Goal: Task Accomplishment & Management: Manage account settings

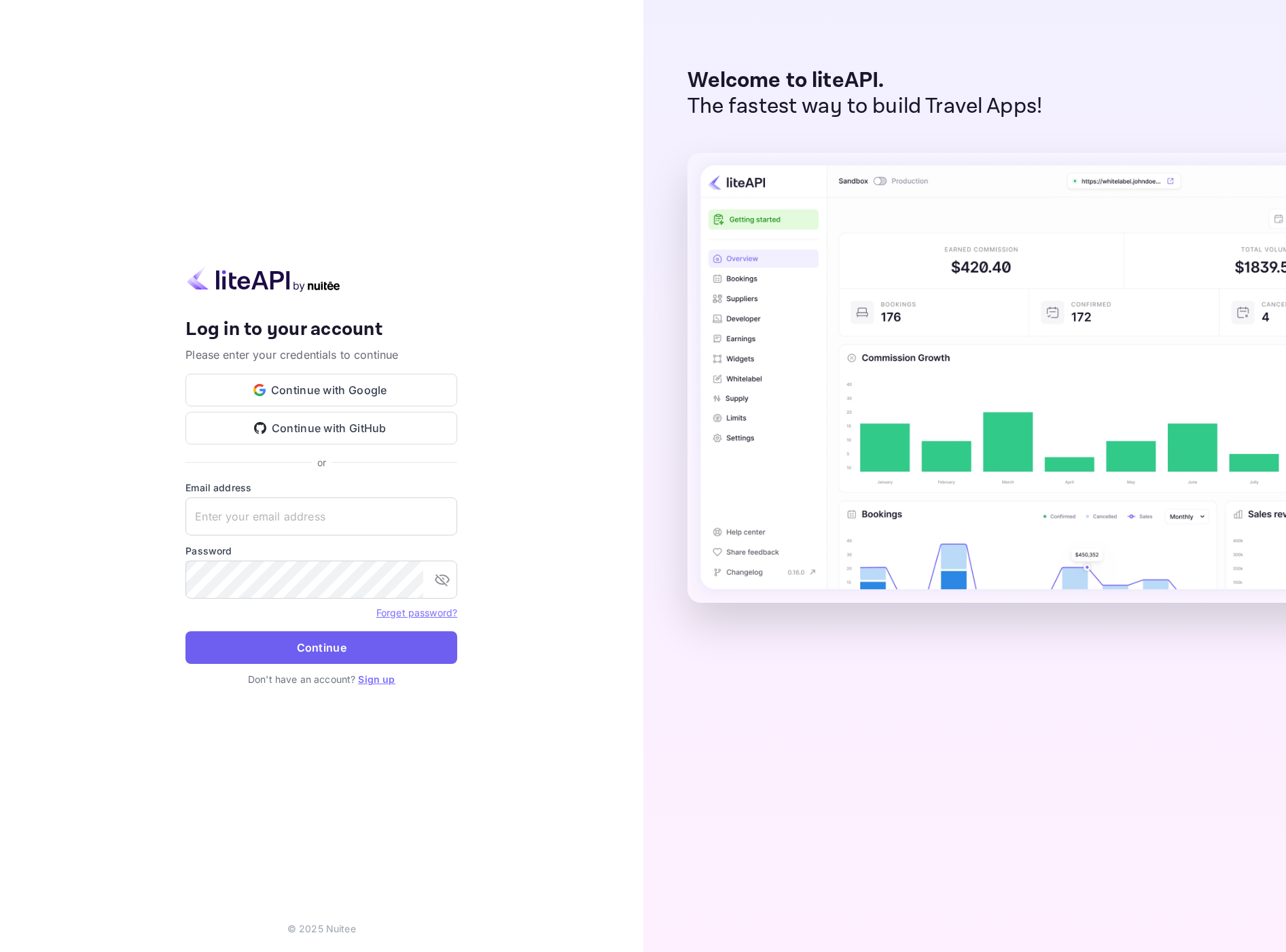
type input "[EMAIL_ADDRESS][DOMAIN_NAME]"
click at [353, 660] on button "Continue" at bounding box center [322, 648] width 272 height 33
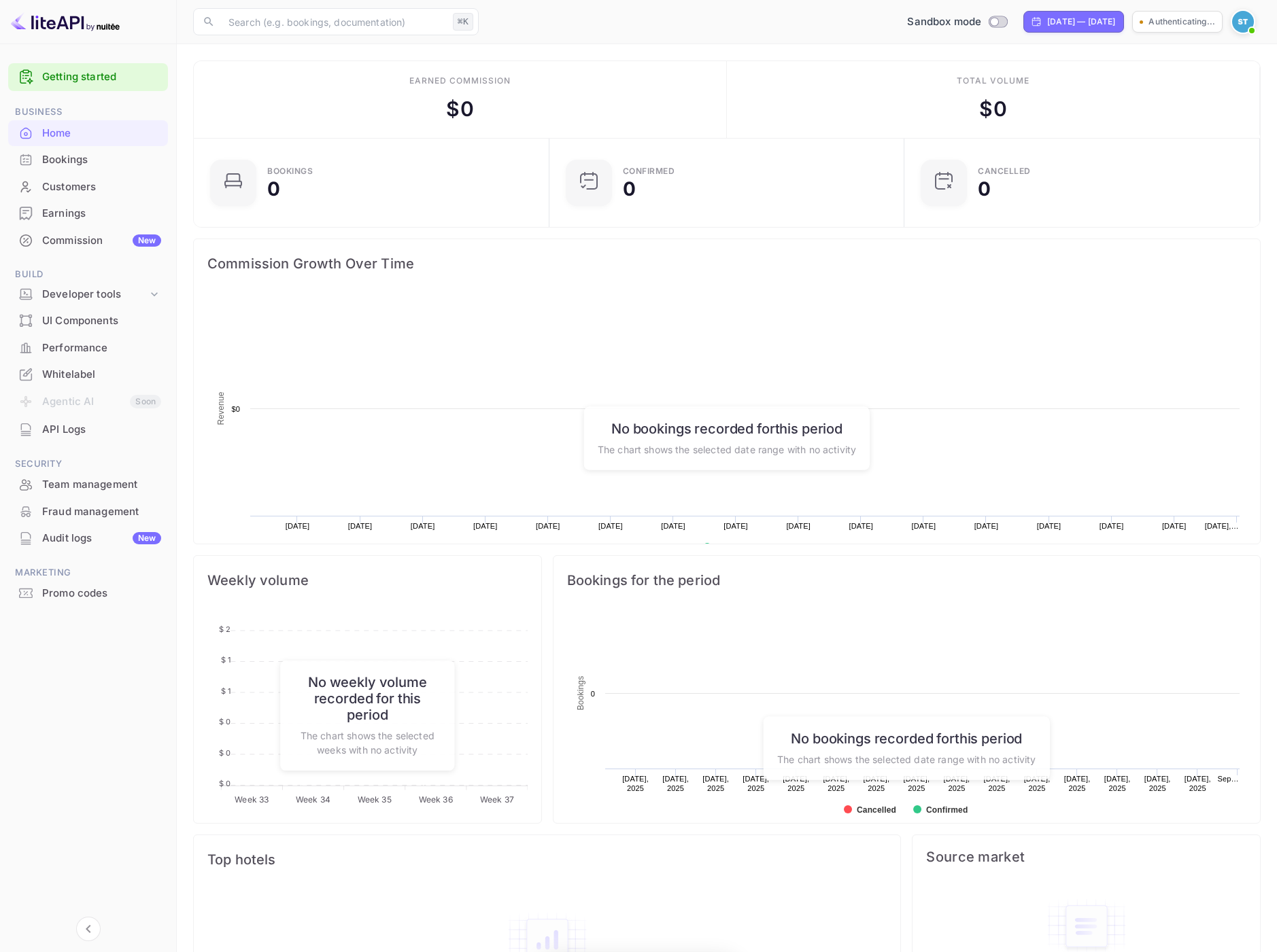
scroll to position [210, 337]
click at [85, 291] on div "Developer tools" at bounding box center [94, 294] width 106 height 15
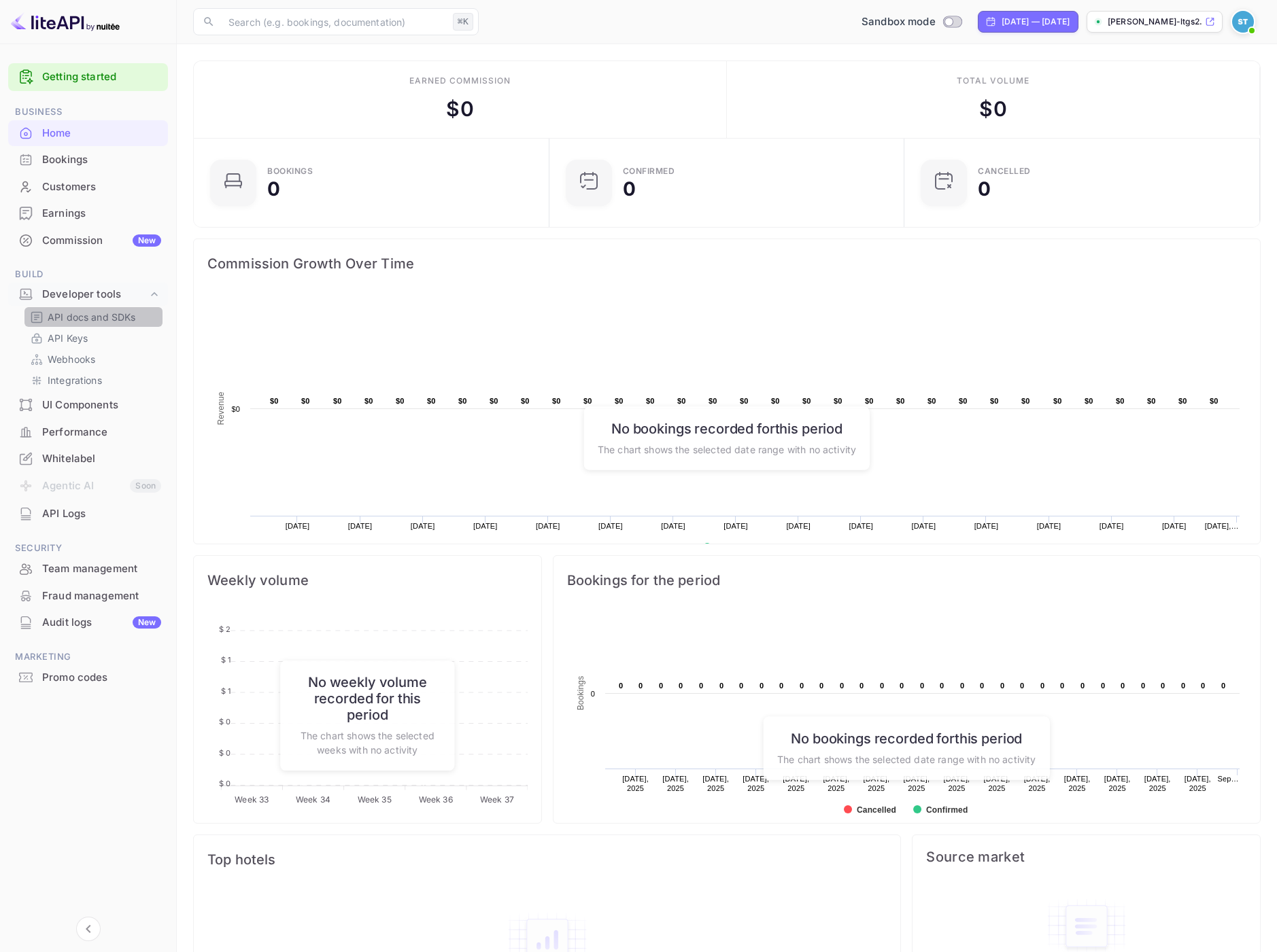
click at [107, 314] on p "API docs and SDKs" at bounding box center [91, 317] width 88 height 15
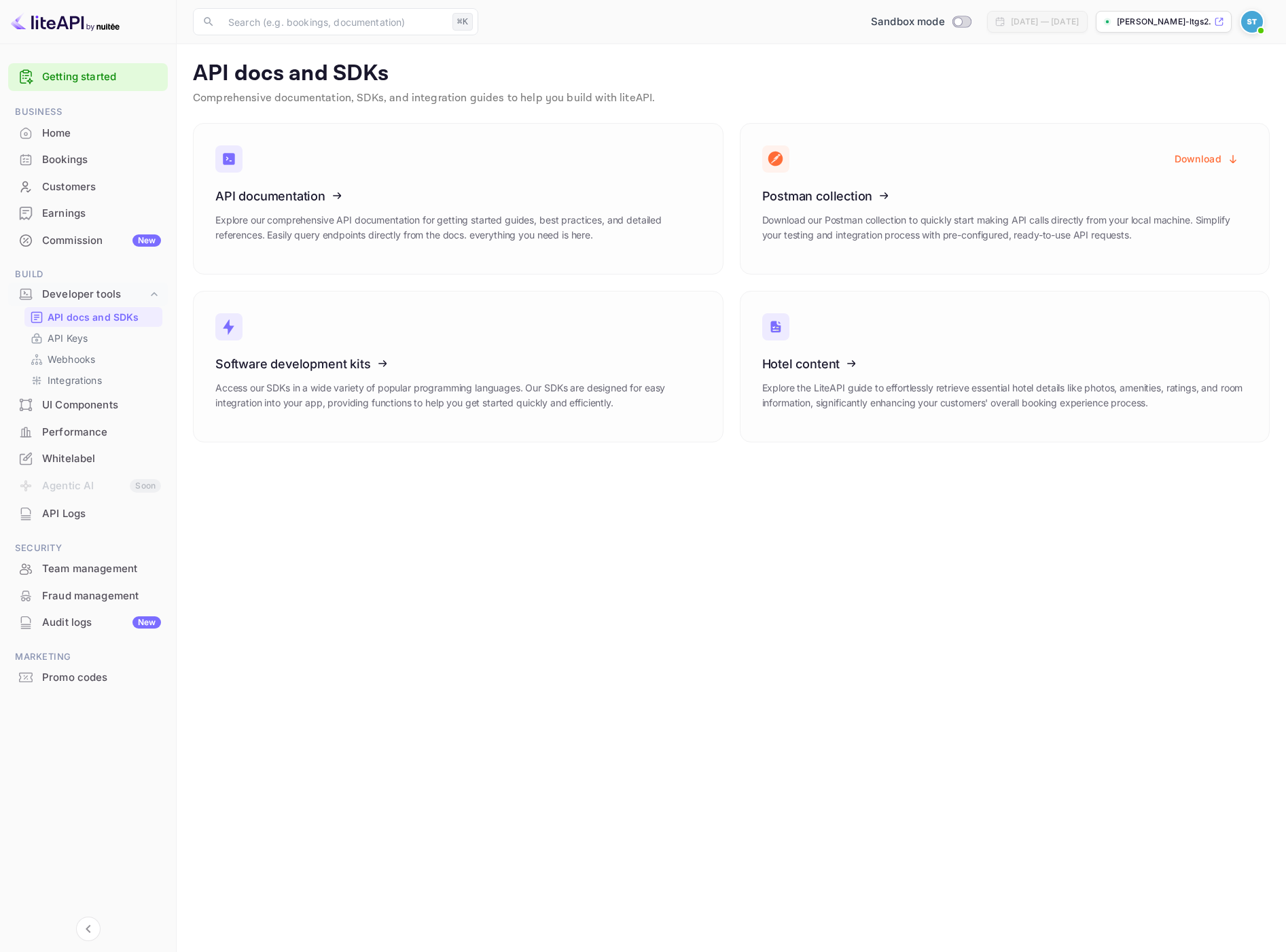
click at [117, 575] on div "Team management" at bounding box center [101, 569] width 119 height 15
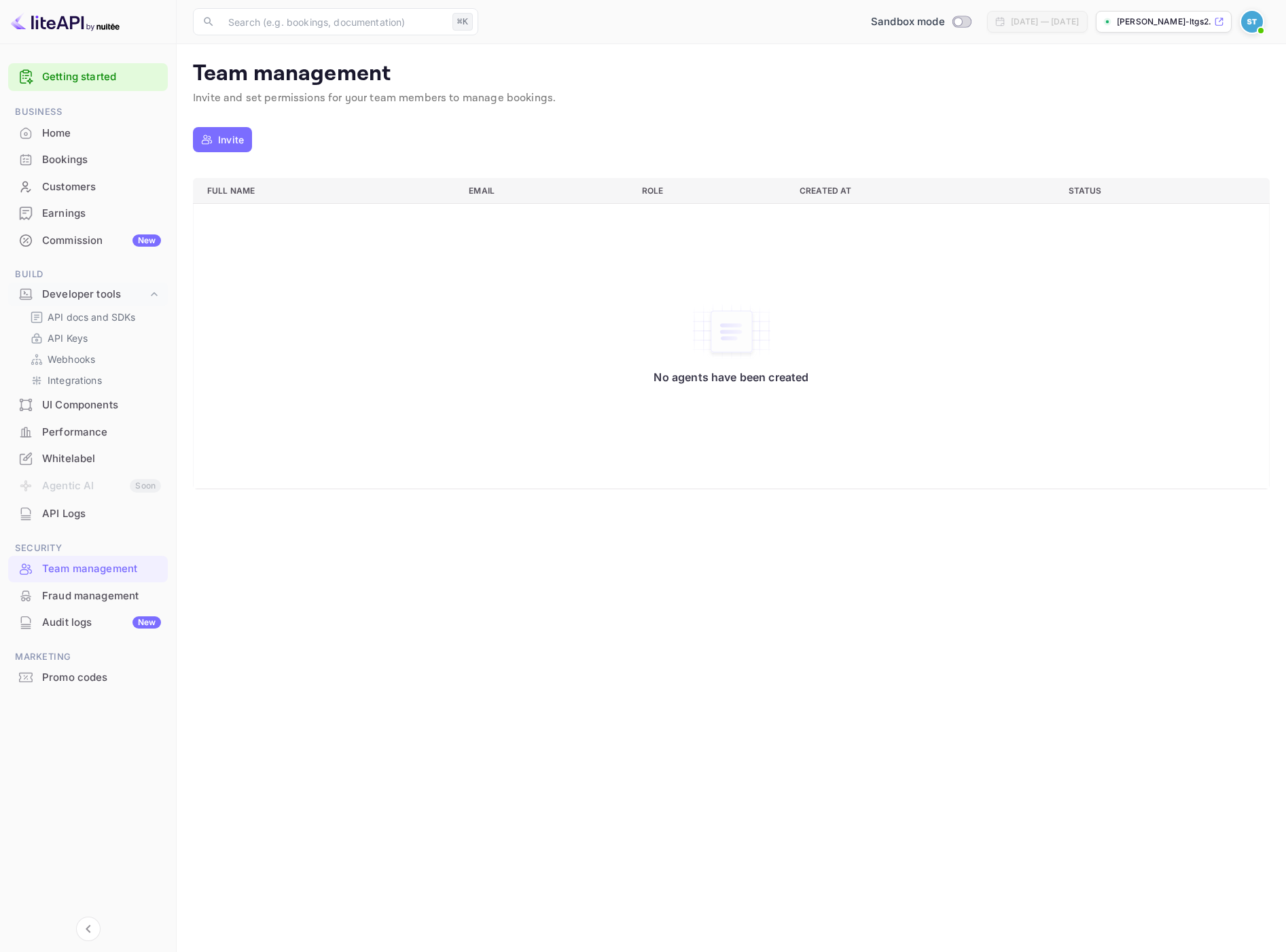
click at [111, 597] on div "Fraud management" at bounding box center [101, 597] width 119 height 15
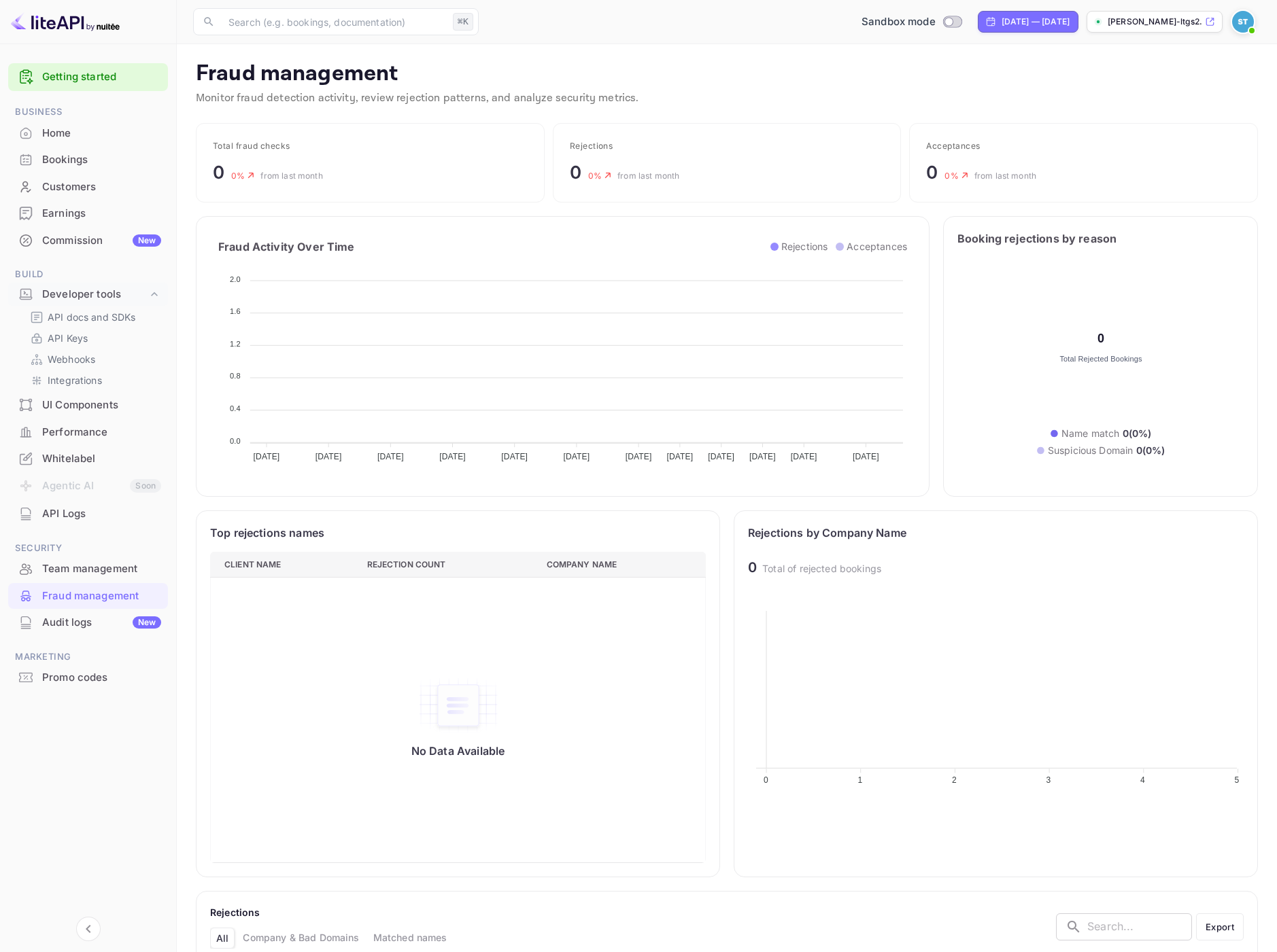
scroll to position [269, 485]
click at [1245, 25] on img at bounding box center [1242, 21] width 21 height 21
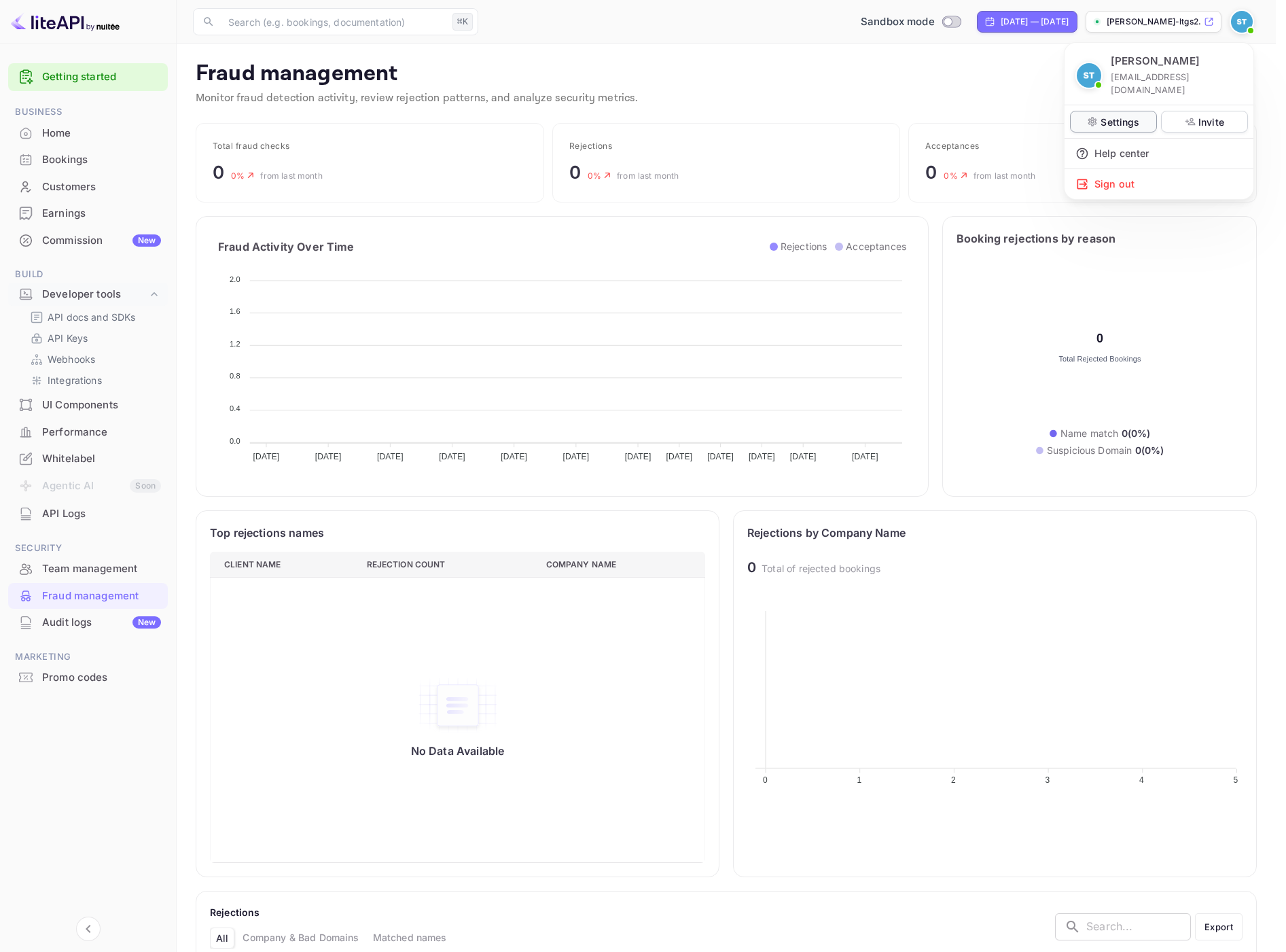
click at [1137, 118] on div "Settings" at bounding box center [1114, 121] width 87 height 21
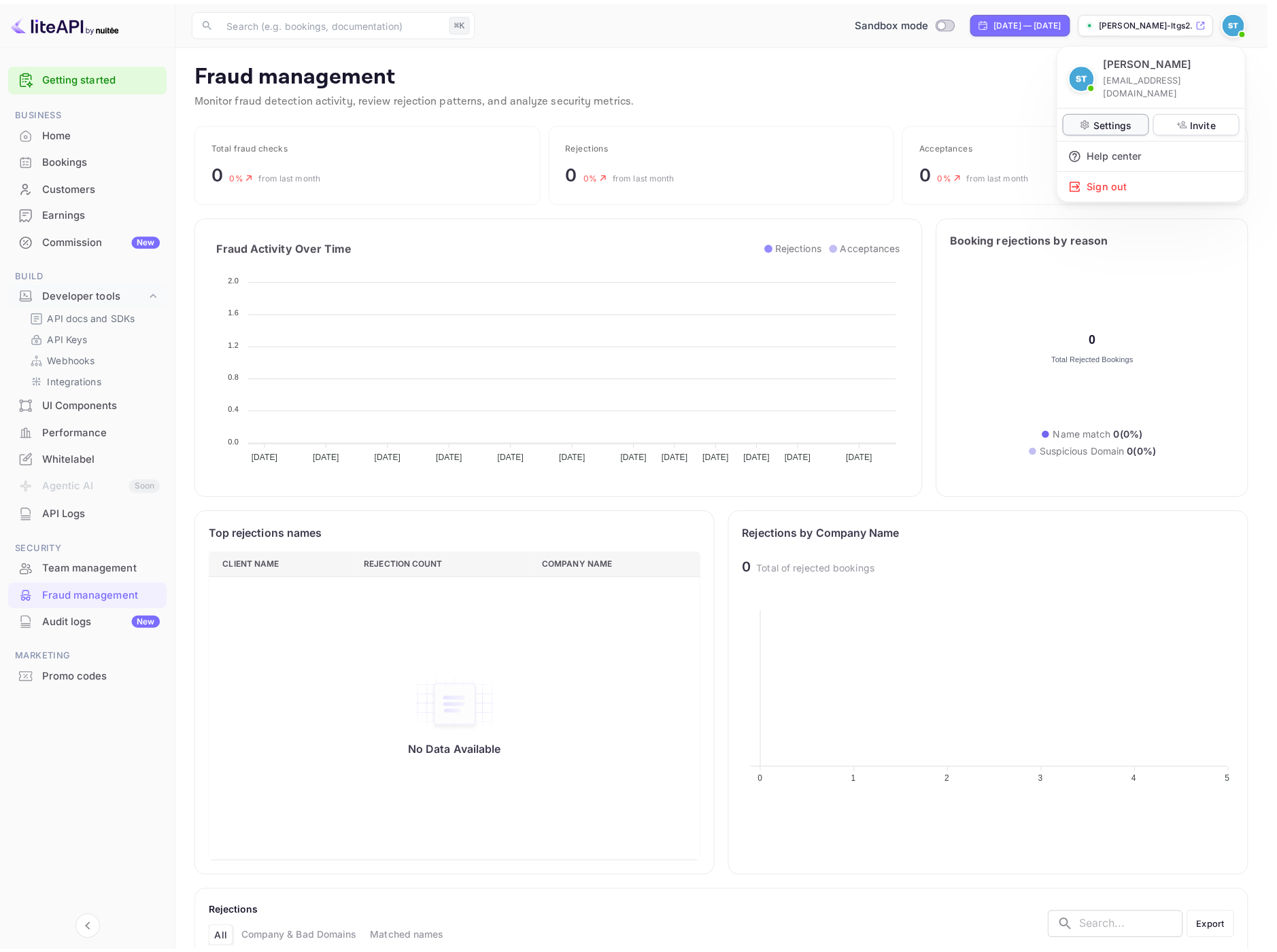
scroll to position [11, 11]
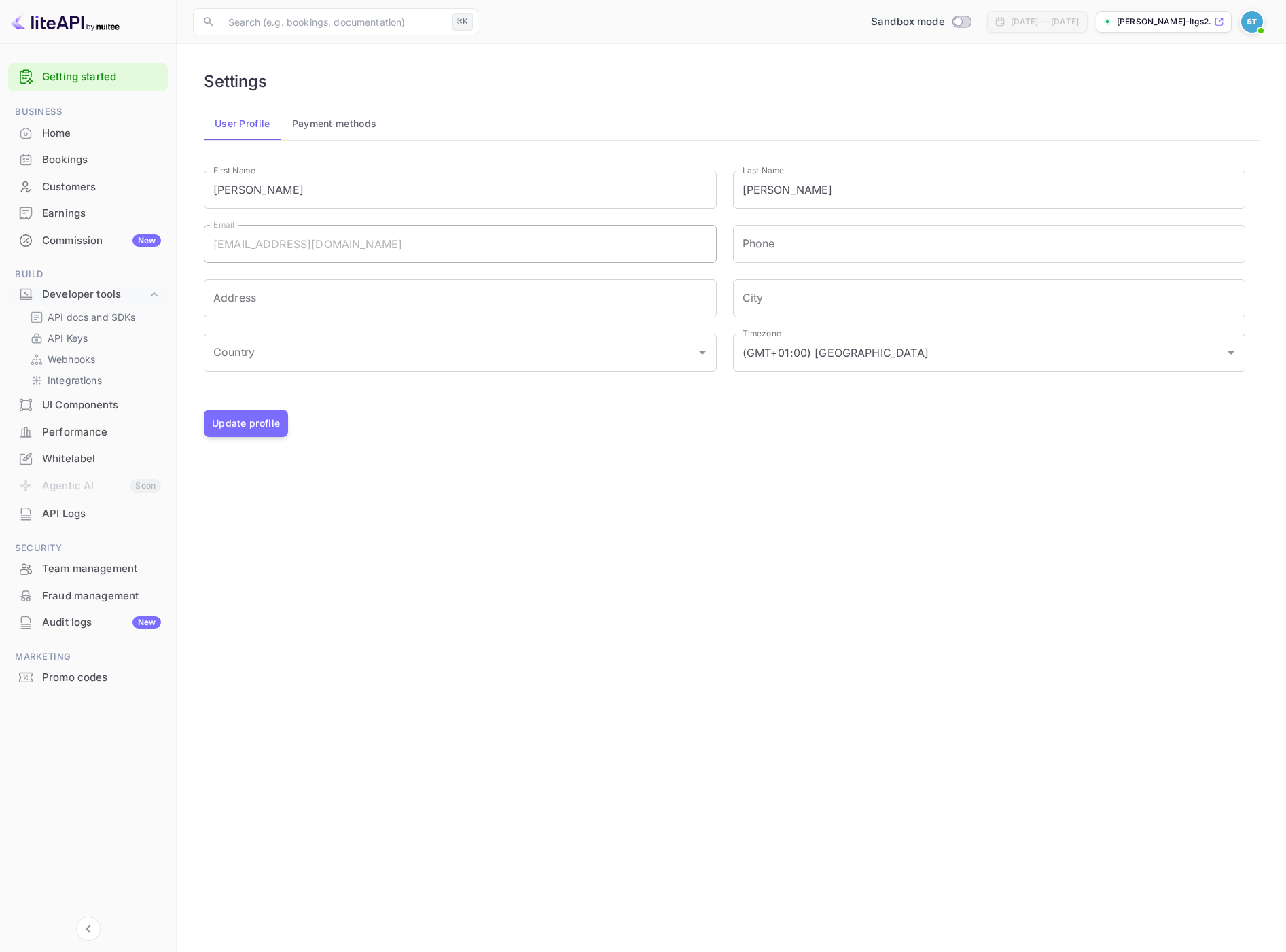
click at [318, 107] on button "Payment methods" at bounding box center [334, 124] width 107 height 33
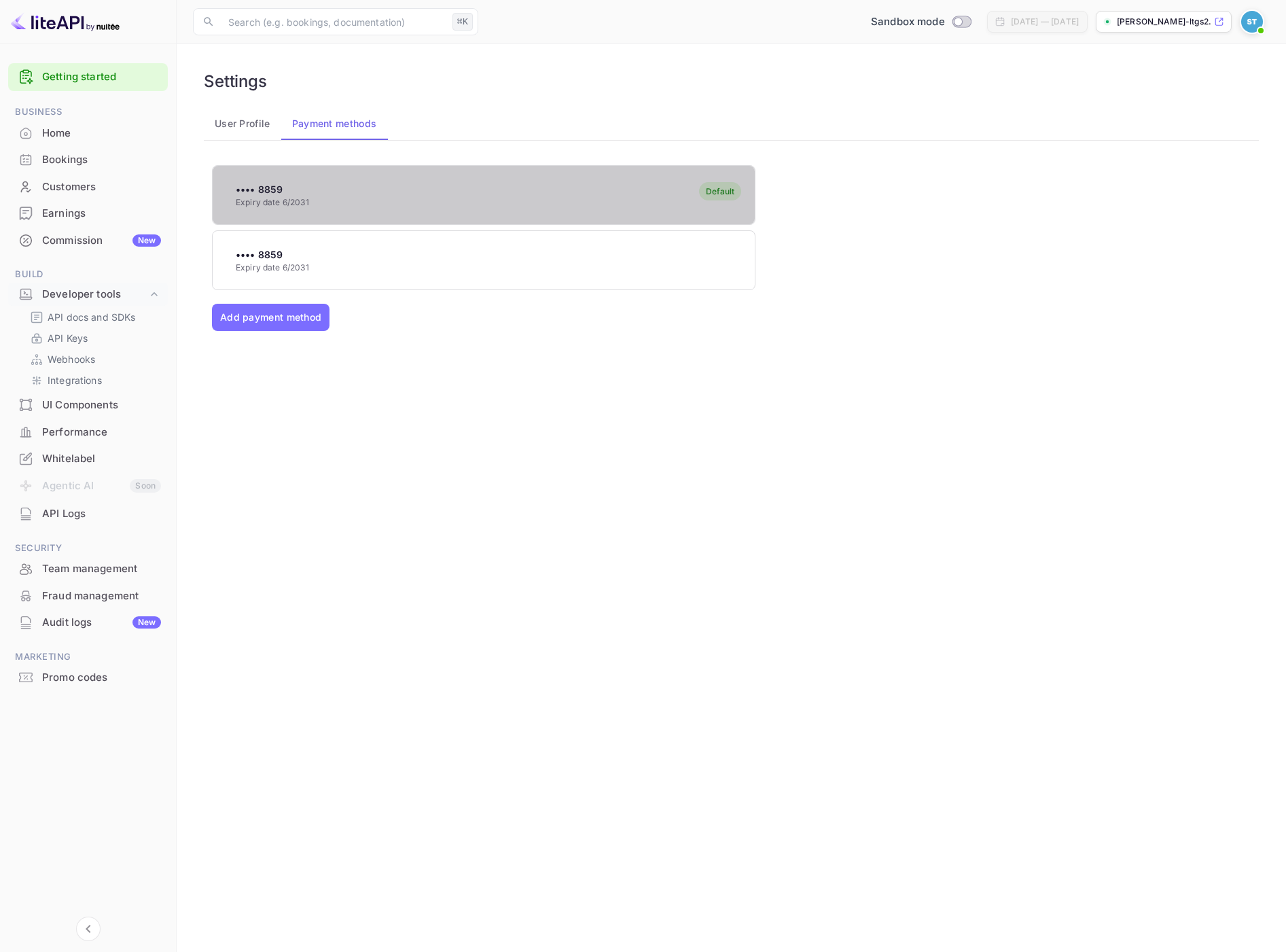
click at [333, 204] on div "•••• 8859 Expiry date 6/2031 Default" at bounding box center [484, 195] width 542 height 53
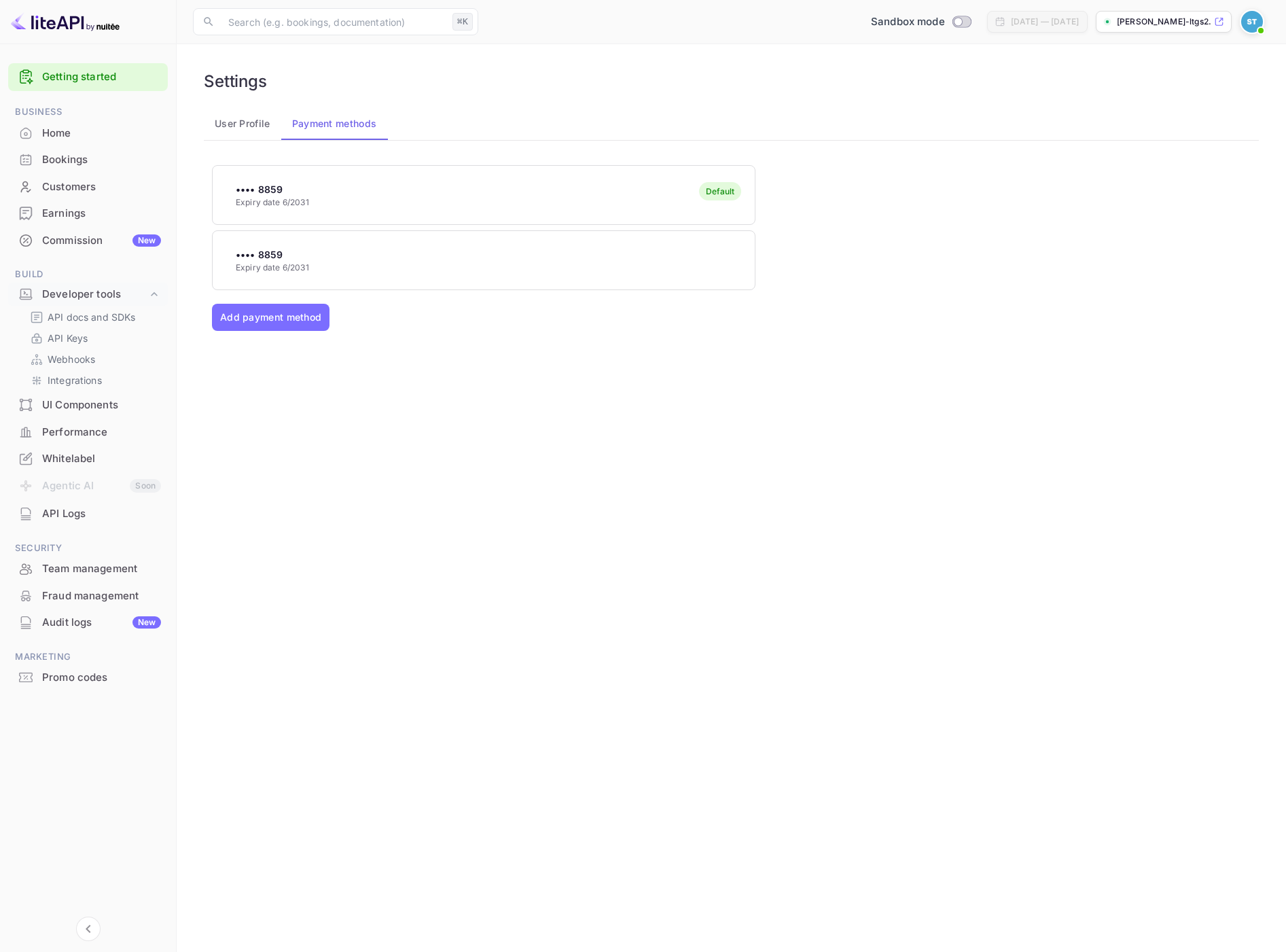
click at [352, 259] on div "•••• 8859 Expiry date 6/2031" at bounding box center [484, 260] width 542 height 53
click at [310, 354] on p "Remove card" at bounding box center [280, 354] width 80 height 27
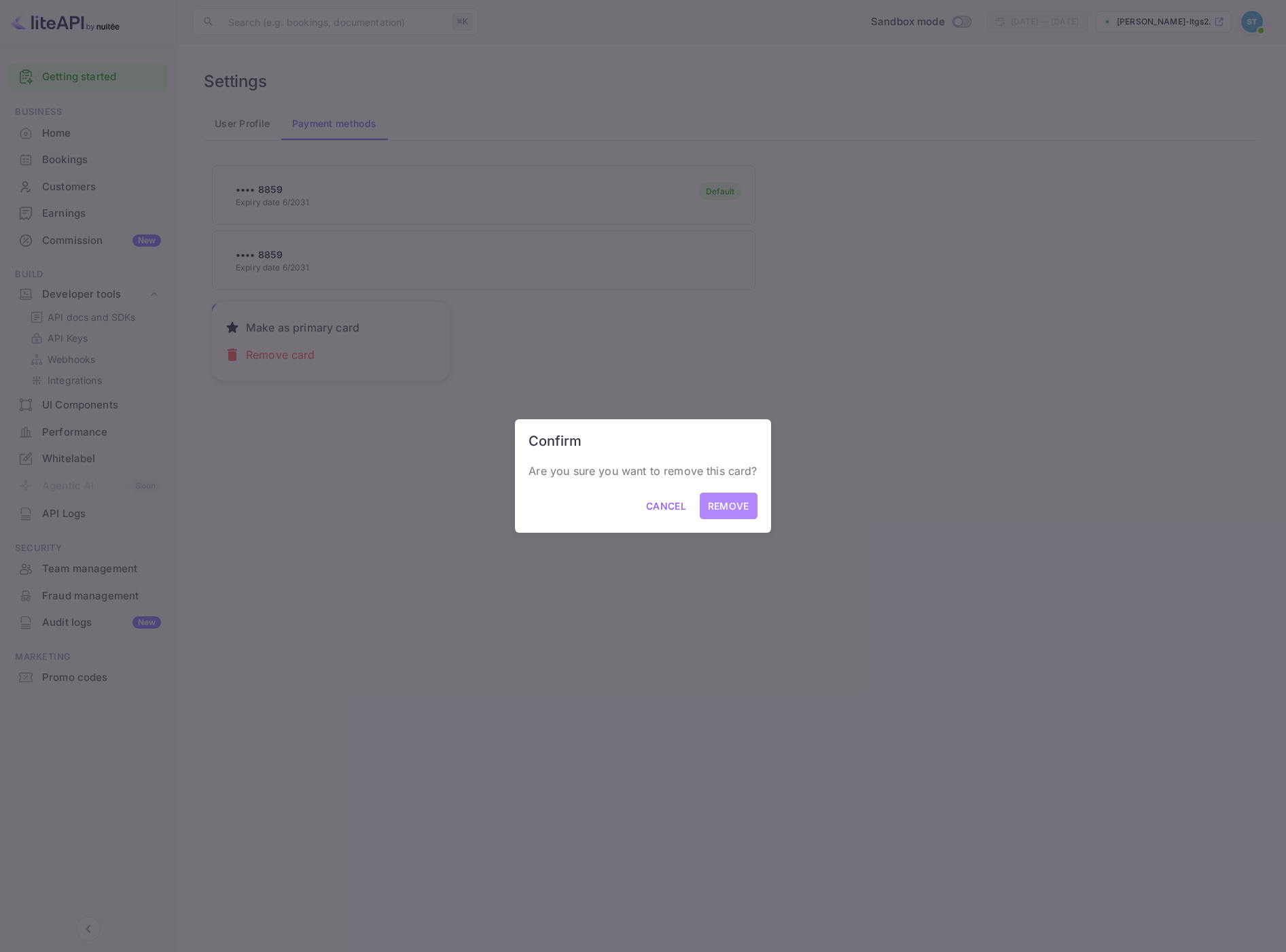
click at [722, 500] on button "Remove" at bounding box center [729, 506] width 58 height 26
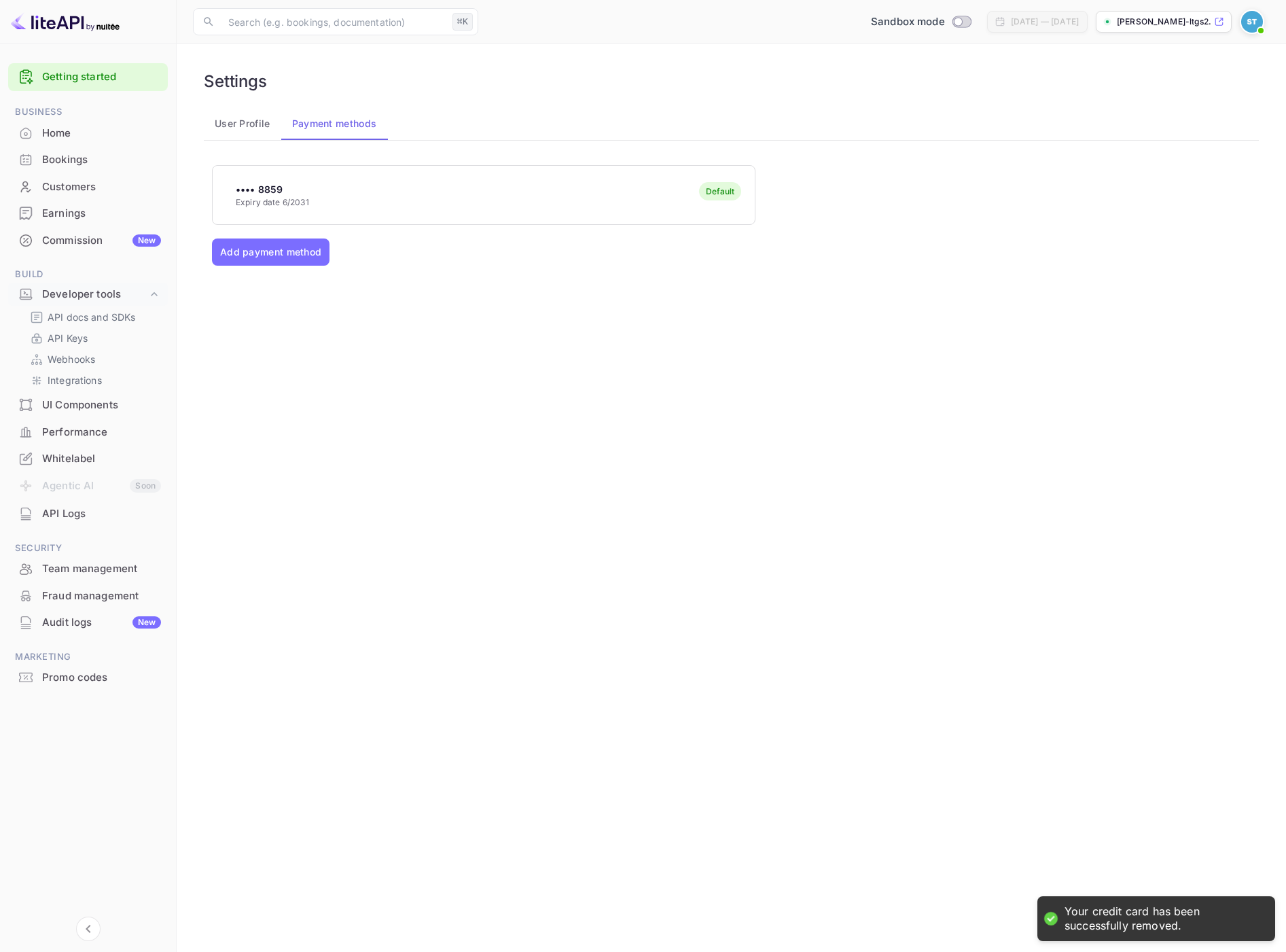
click at [417, 198] on div "•••• 8859 Expiry date 6/2031 Default" at bounding box center [484, 195] width 542 height 53
click at [286, 208] on div "•••• 8859 Expiry date 6/2031 Default" at bounding box center [484, 195] width 542 height 53
click at [286, 208] on p "Expiry date 6/2031" at bounding box center [272, 202] width 74 height 13
click at [68, 137] on div "Home" at bounding box center [101, 134] width 119 height 15
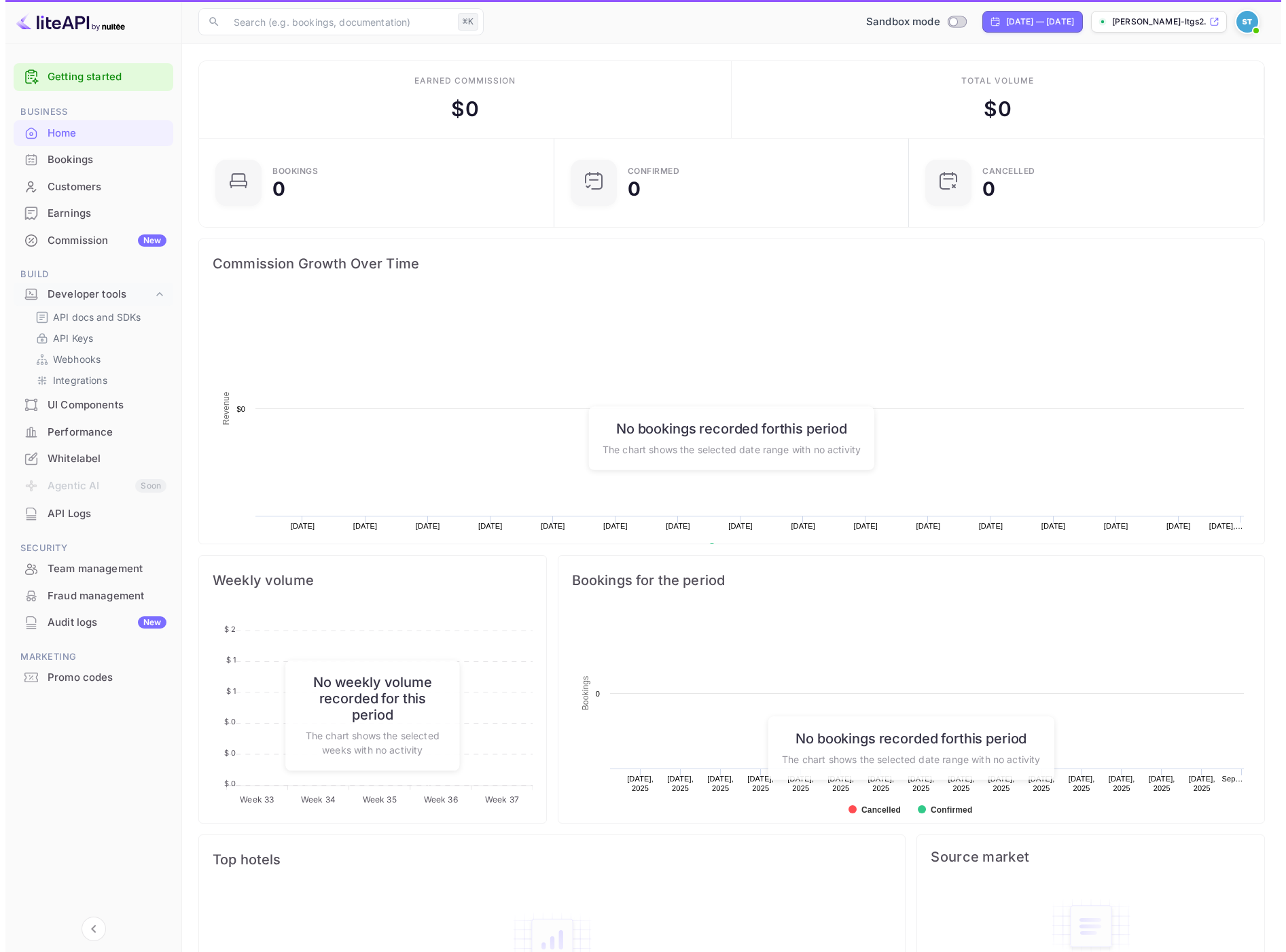
scroll to position [210, 337]
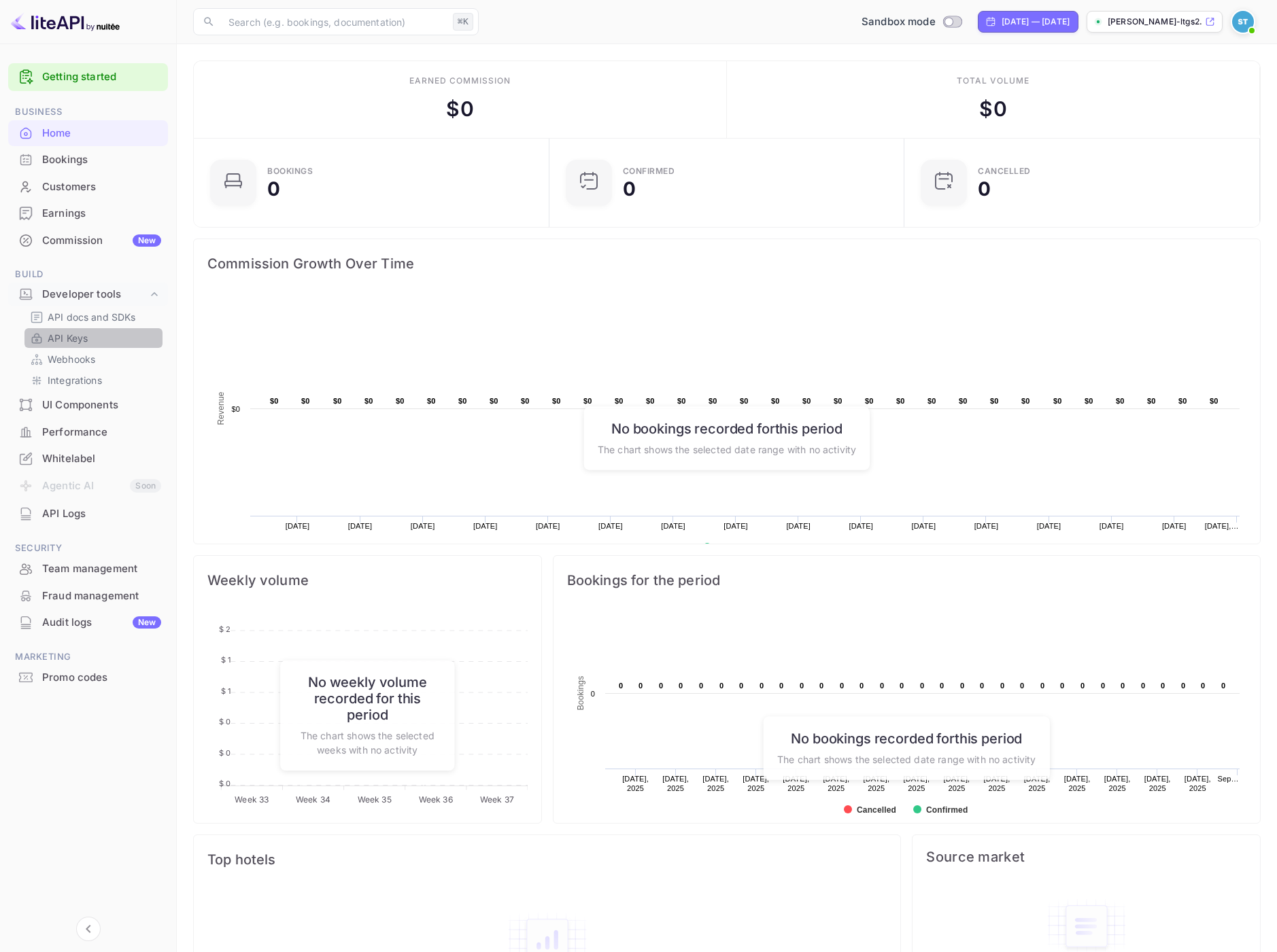
click at [76, 341] on p "API Keys" at bounding box center [67, 338] width 40 height 15
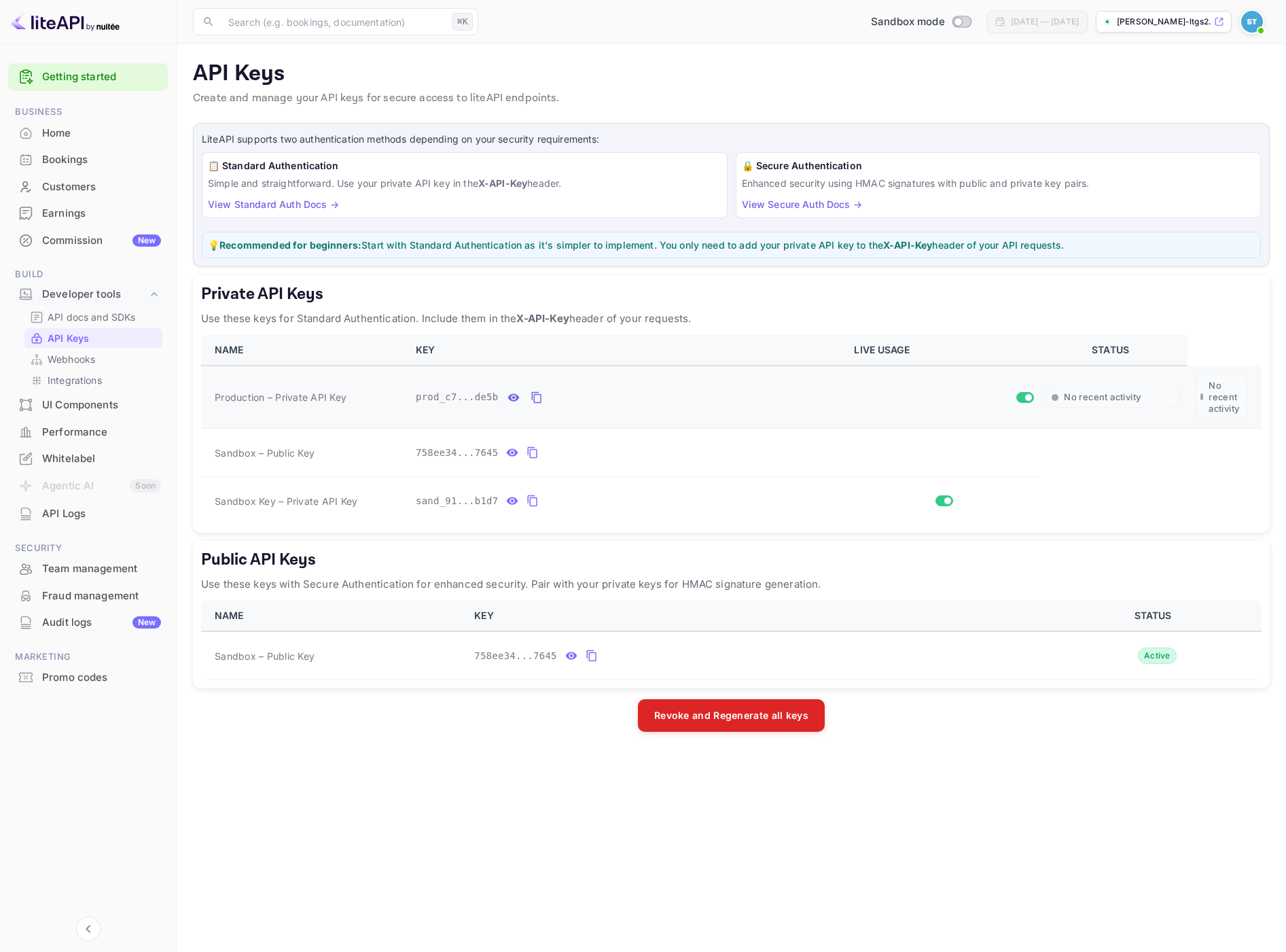
click at [1013, 397] on div "private api keys table" at bounding box center [944, 397] width 180 height 11
click at [1018, 398] on input "Switch" at bounding box center [1028, 397] width 24 height 8
checkbox input "false"
click at [939, 504] on input "Switch" at bounding box center [947, 501] width 24 height 8
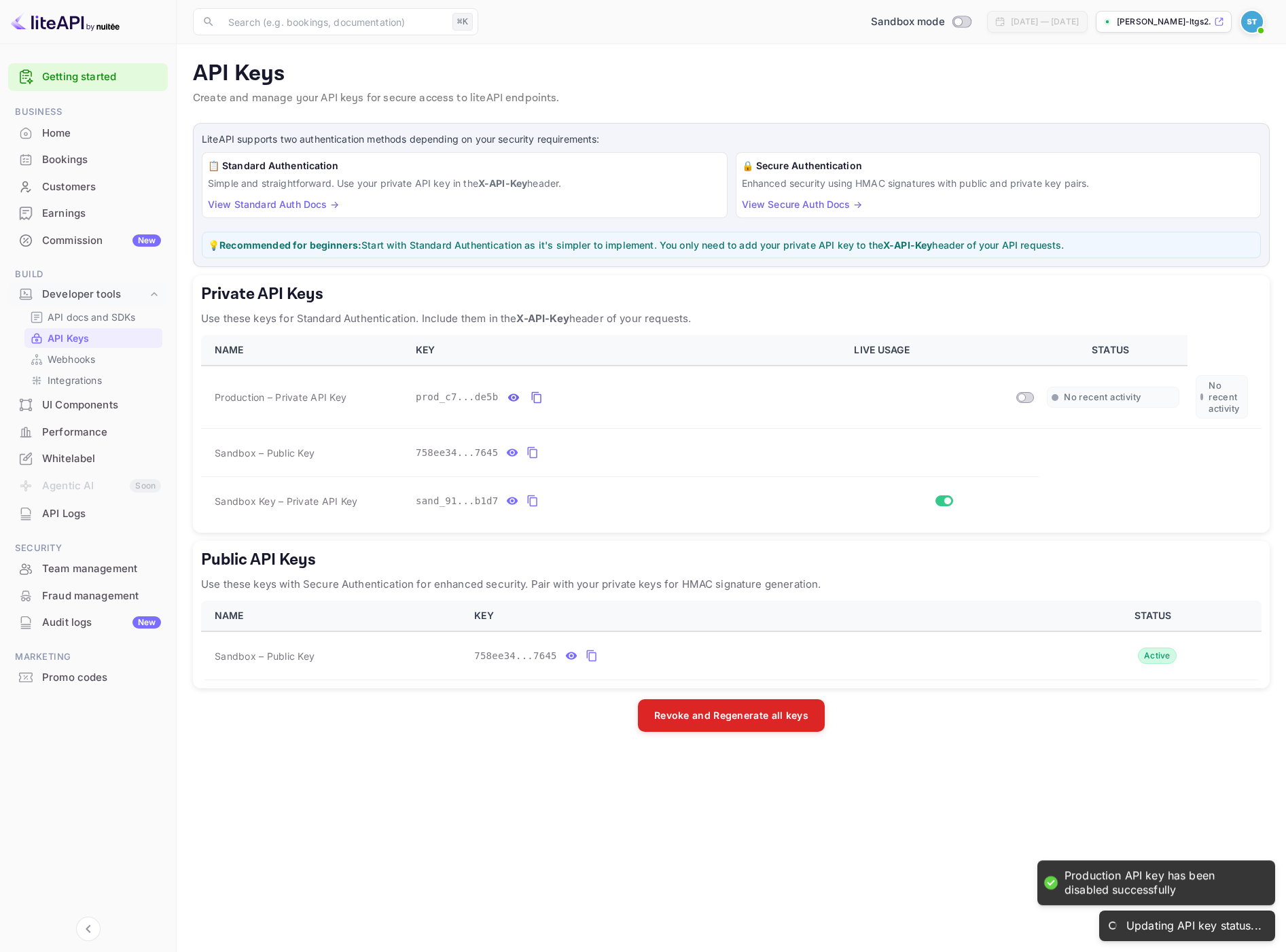
checkbox input "false"
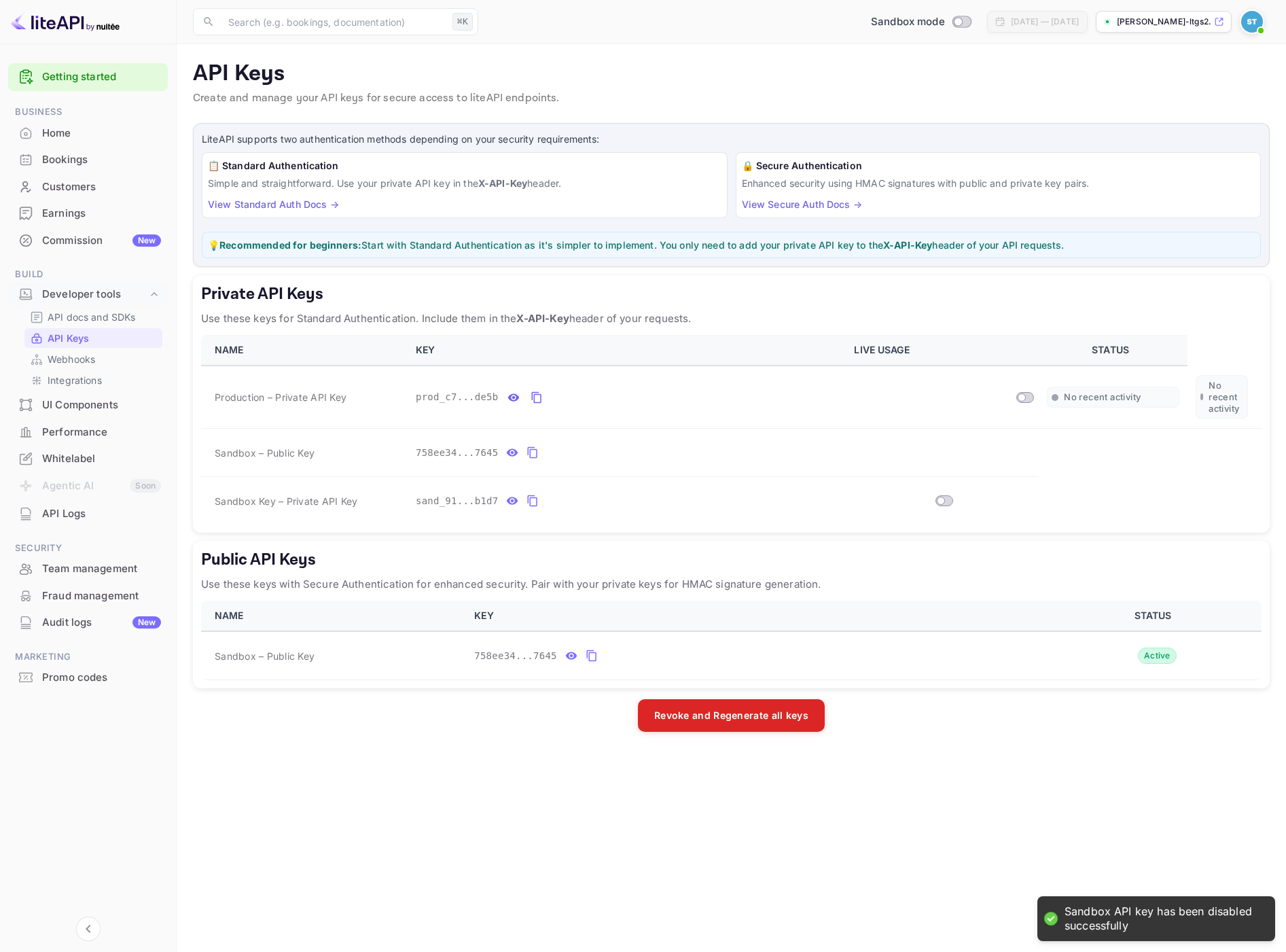
click at [1257, 21] on img at bounding box center [1252, 21] width 21 height 21
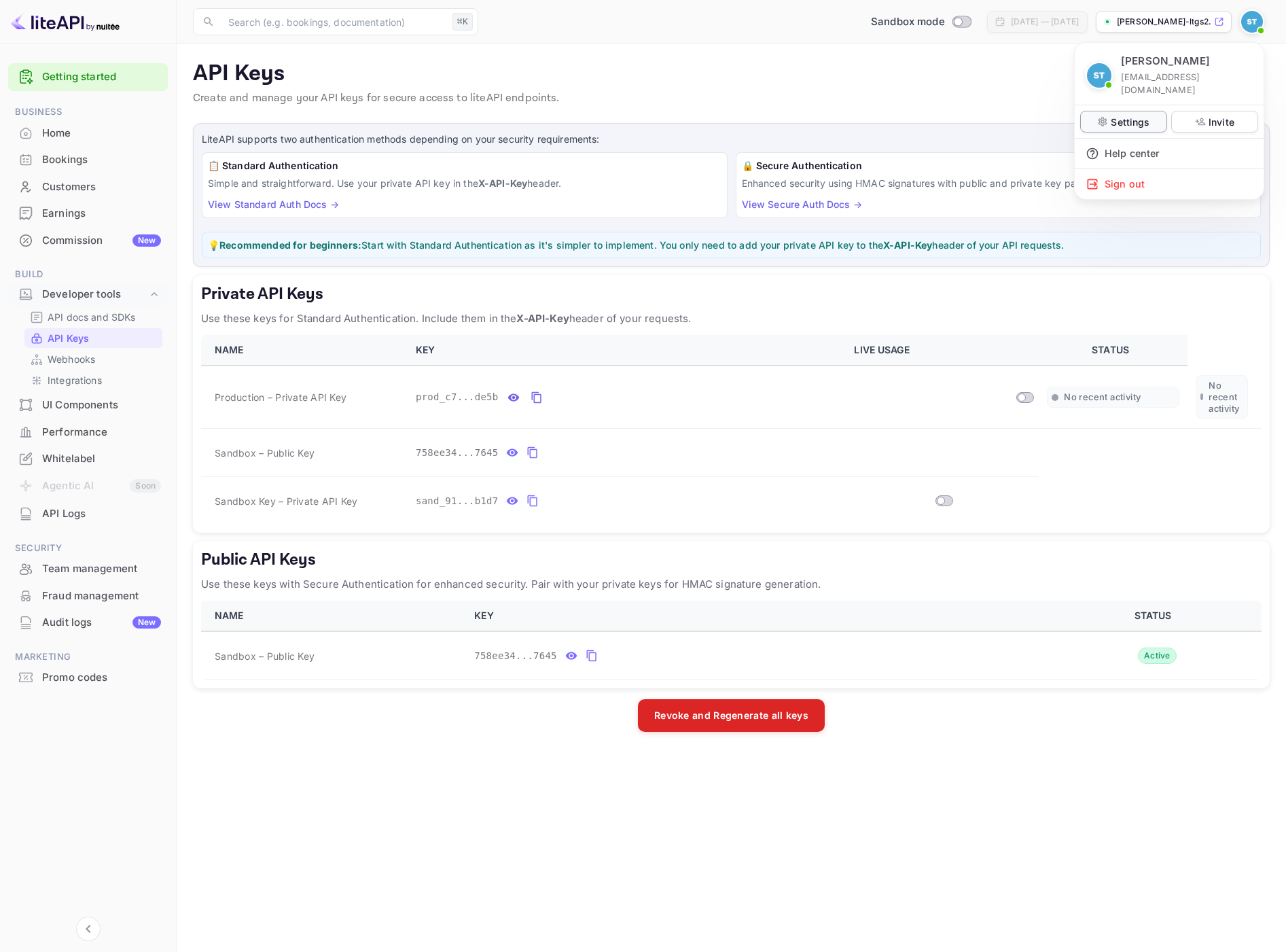
click at [1122, 115] on p "Settings" at bounding box center [1130, 122] width 39 height 15
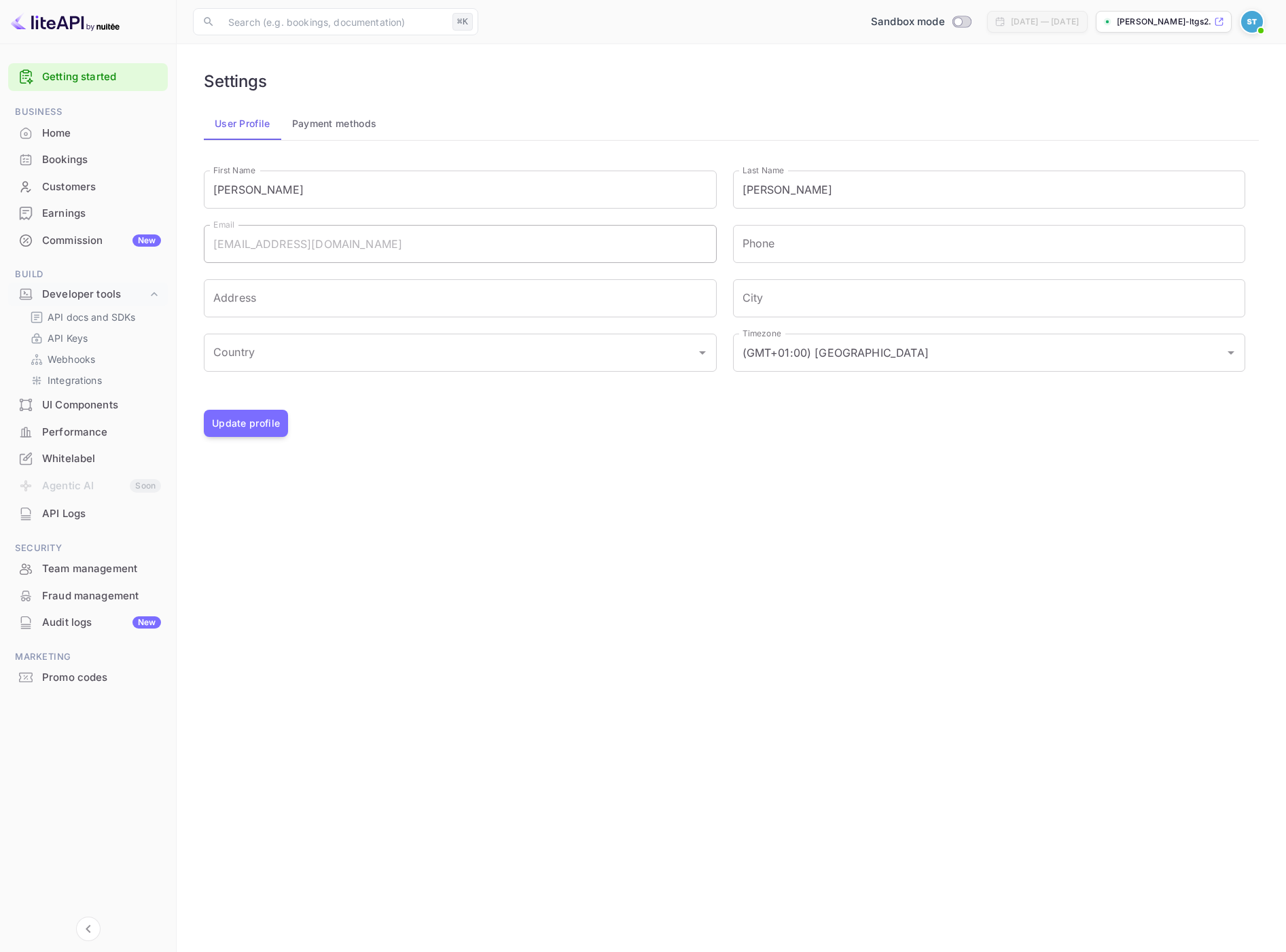
click at [331, 123] on button "Payment methods" at bounding box center [334, 124] width 107 height 33
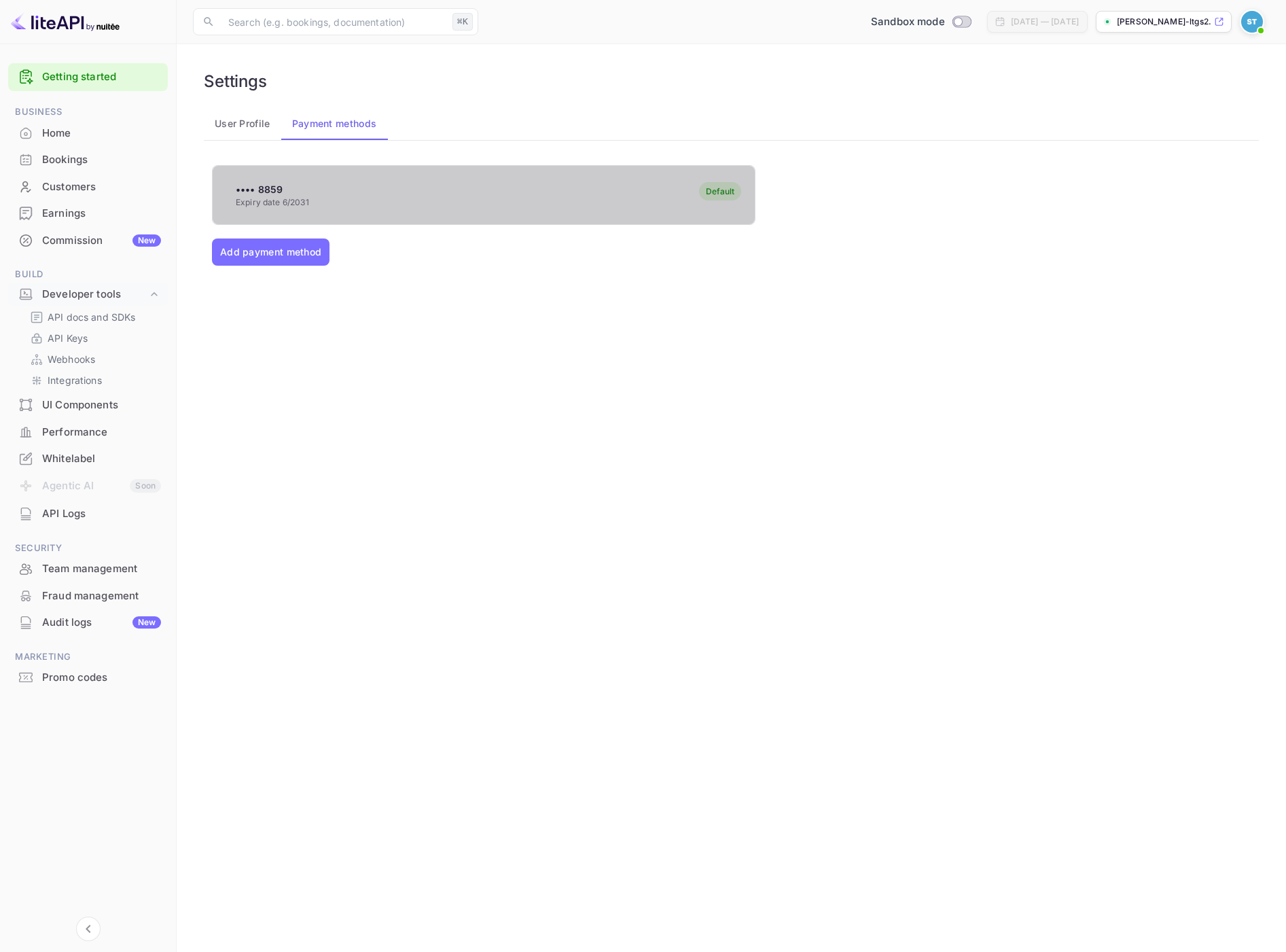
click at [271, 216] on div "•••• 8859 Expiry date 6/2031 Default" at bounding box center [484, 195] width 542 height 53
click at [502, 218] on div "•••• 8859 Expiry date 6/2031 Default" at bounding box center [484, 195] width 542 height 53
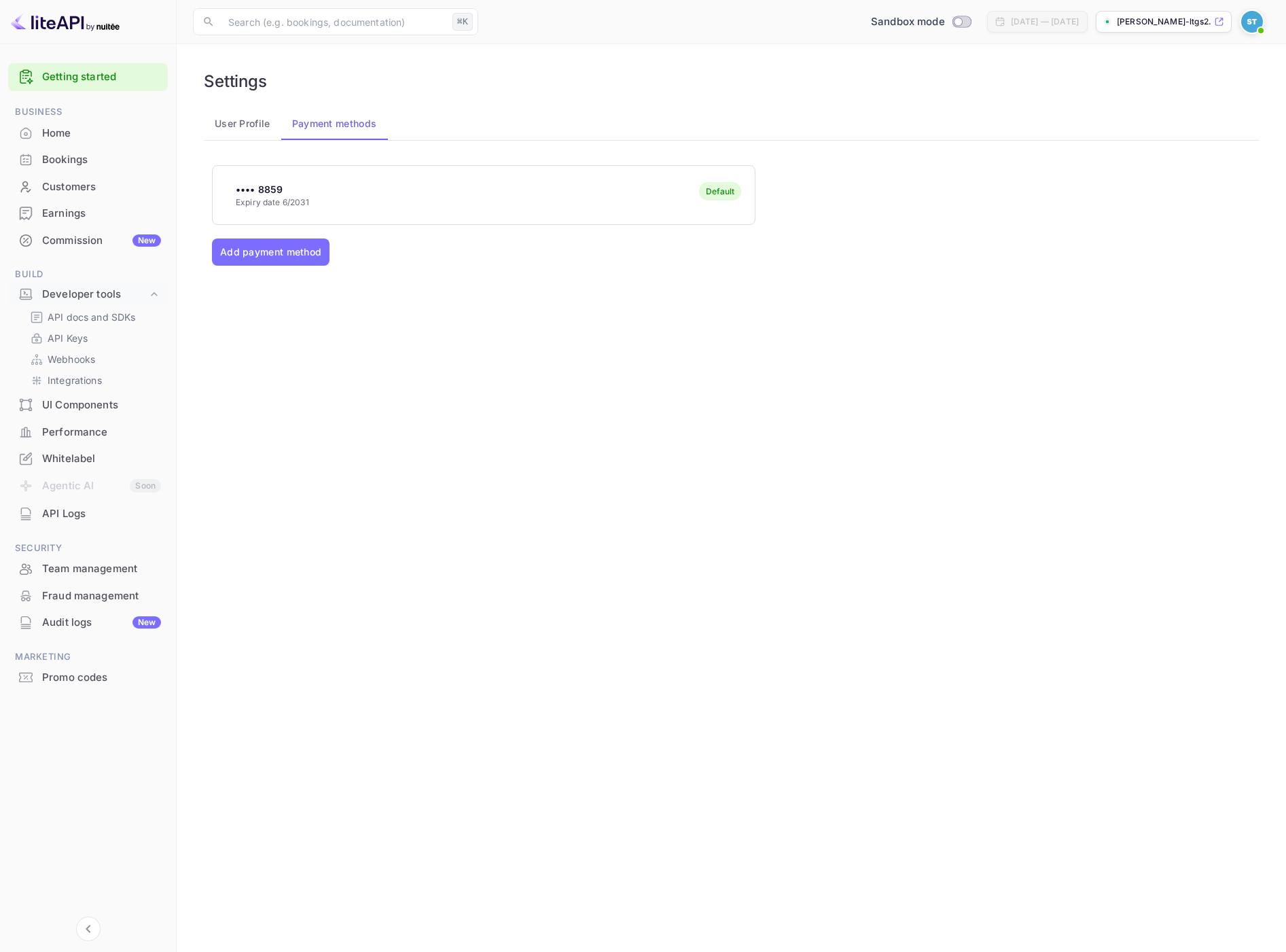
click at [477, 215] on div "•••• 8859 Expiry date 6/2031 Default" at bounding box center [484, 195] width 542 height 53
click at [282, 206] on p "Expiry date 6/2031" at bounding box center [272, 202] width 74 height 13
drag, startPoint x: 659, startPoint y: 293, endPoint x: 657, endPoint y: 287, distance: 6.3
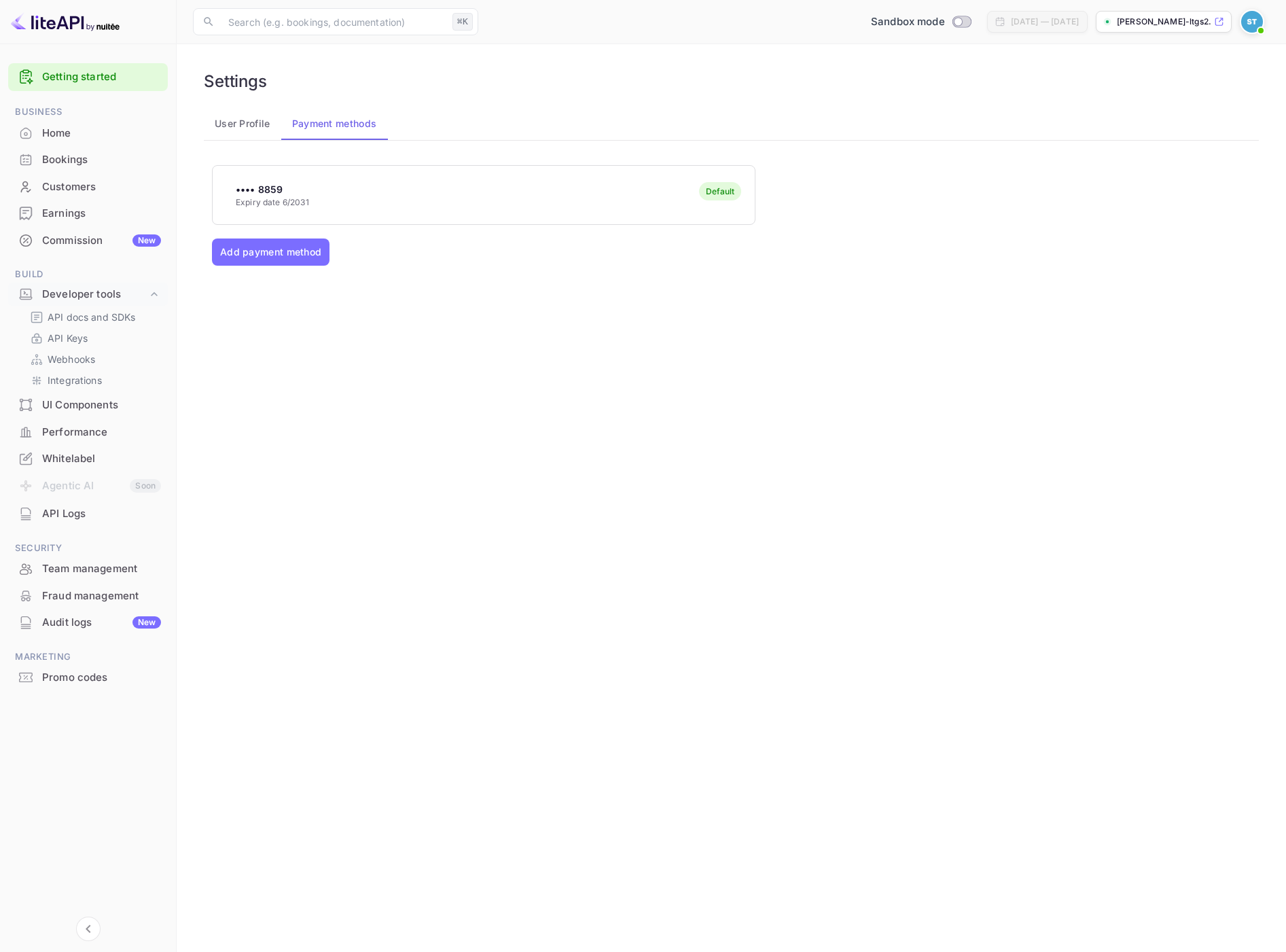
click at [659, 293] on div "•••• 8859 Expiry date 6/2031 Default Add payment method" at bounding box center [731, 318] width 1039 height 306
click at [644, 200] on div "•••• 8859 Expiry date 6/2031 Default" at bounding box center [484, 195] width 542 height 53
click at [664, 189] on div "•••• 8859 Expiry date 6/2031 Default" at bounding box center [484, 195] width 542 height 53
drag, startPoint x: 663, startPoint y: 190, endPoint x: 783, endPoint y: 194, distance: 120.1
click at [663, 190] on div "•••• 8859 Expiry date 6/2031 Default" at bounding box center [484, 195] width 542 height 53
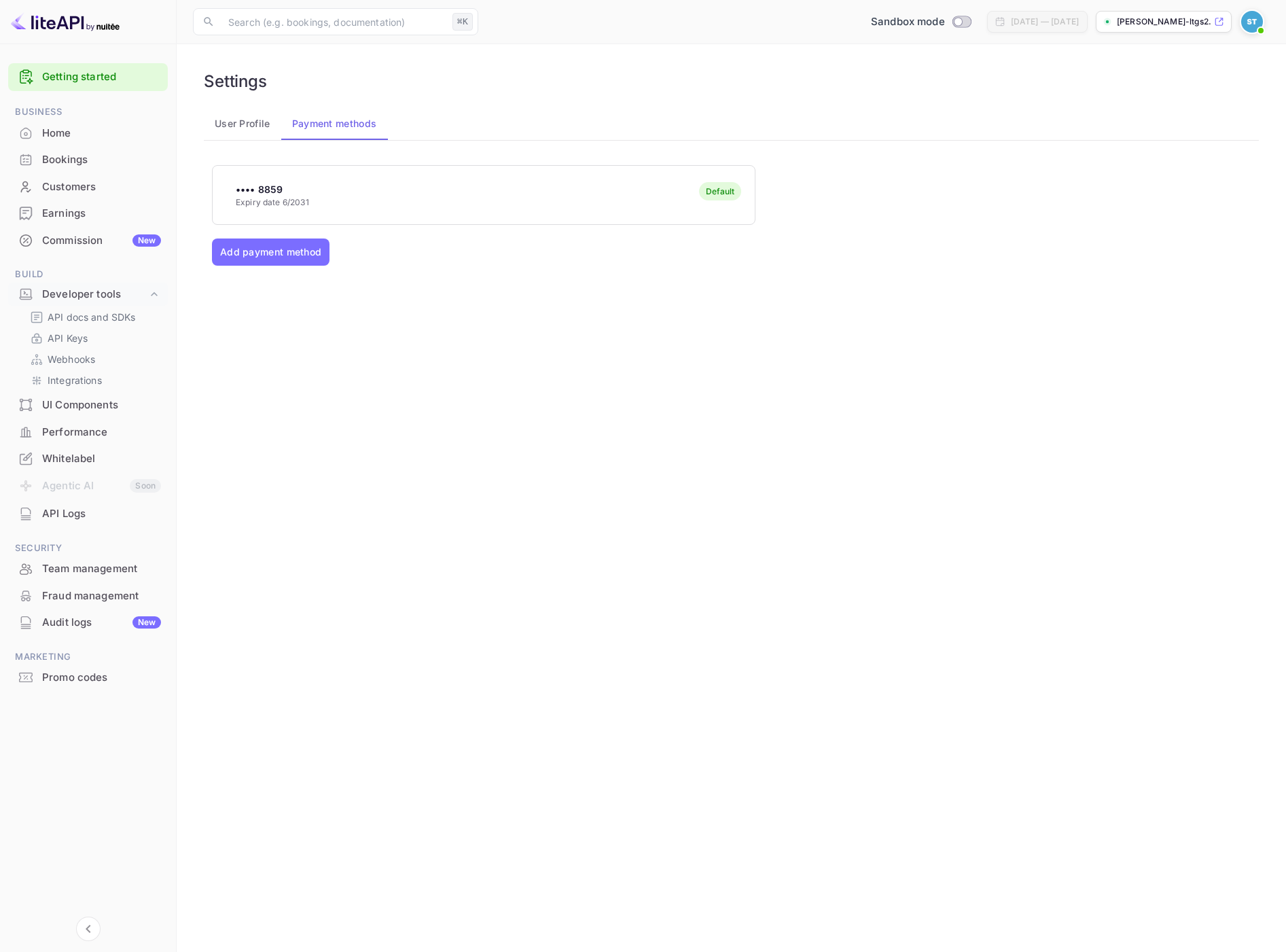
click at [810, 191] on div "•••• 8859 Expiry date 6/2031 Default" at bounding box center [731, 195] width 1039 height 60
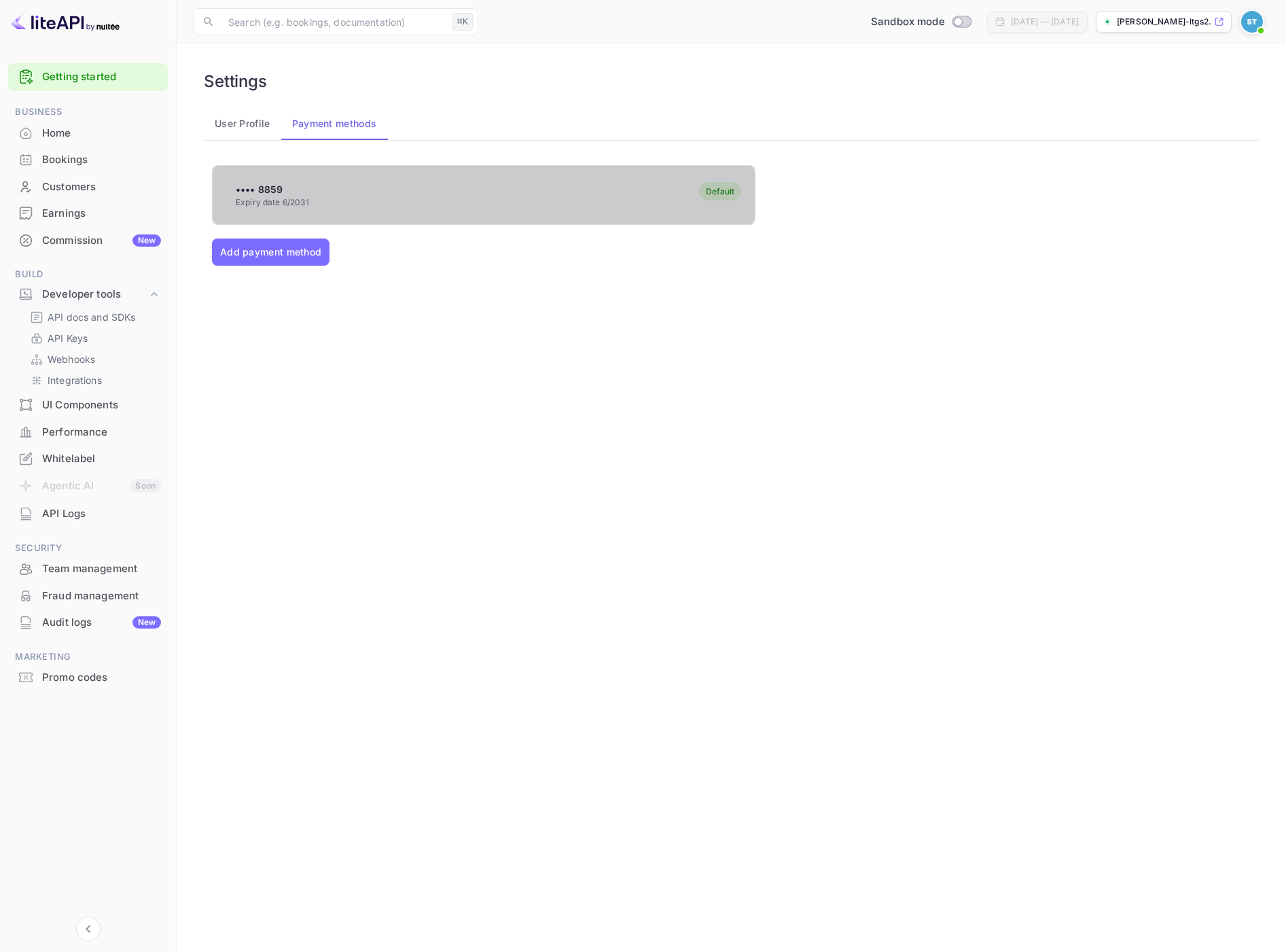
drag, startPoint x: 693, startPoint y: 195, endPoint x: 687, endPoint y: 194, distance: 6.1
click at [691, 194] on div "•••• 8859 Expiry date 6/2031 Default" at bounding box center [484, 195] width 542 height 53
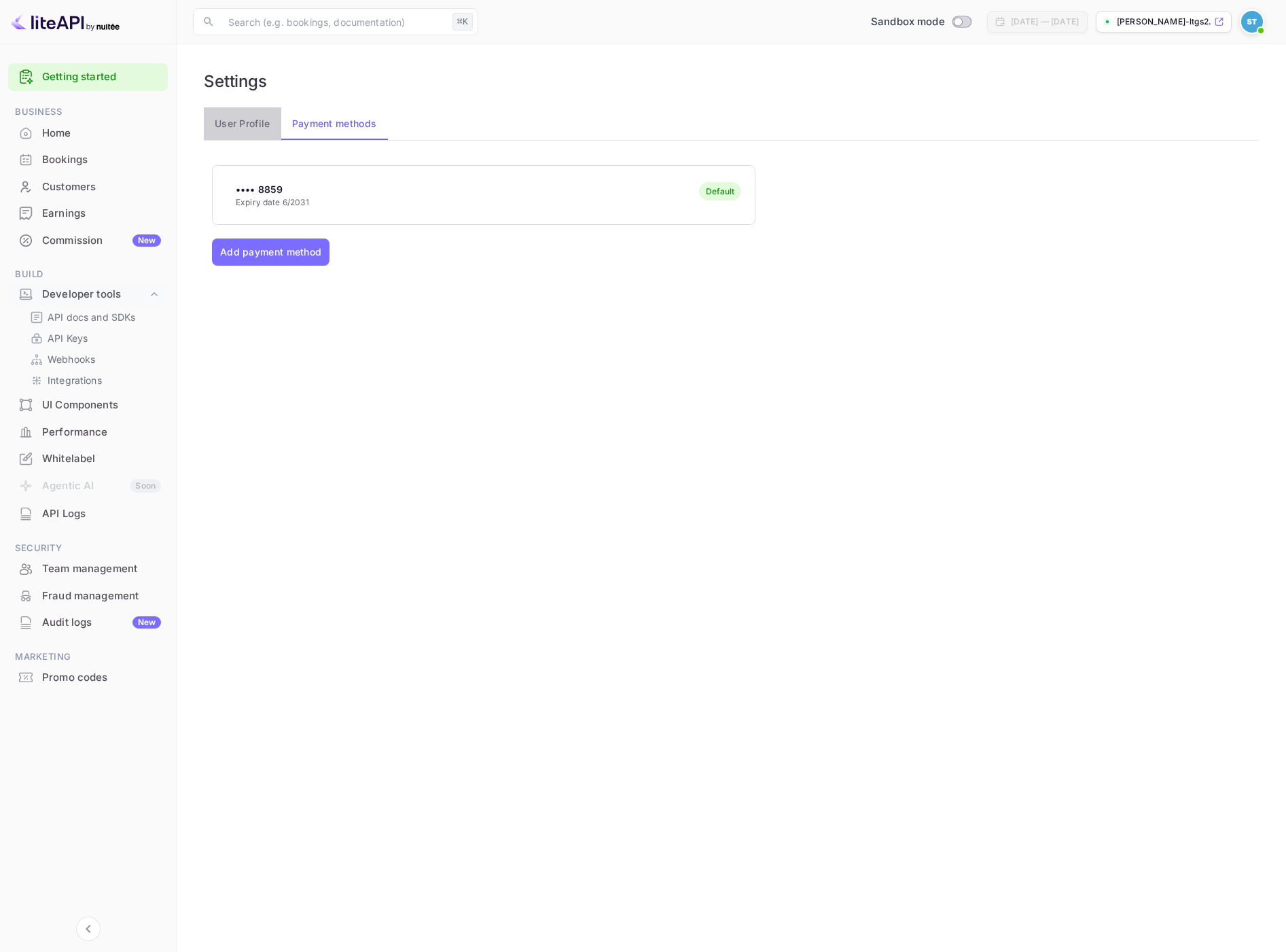
click at [241, 138] on button "User Profile" at bounding box center [242, 124] width 77 height 33
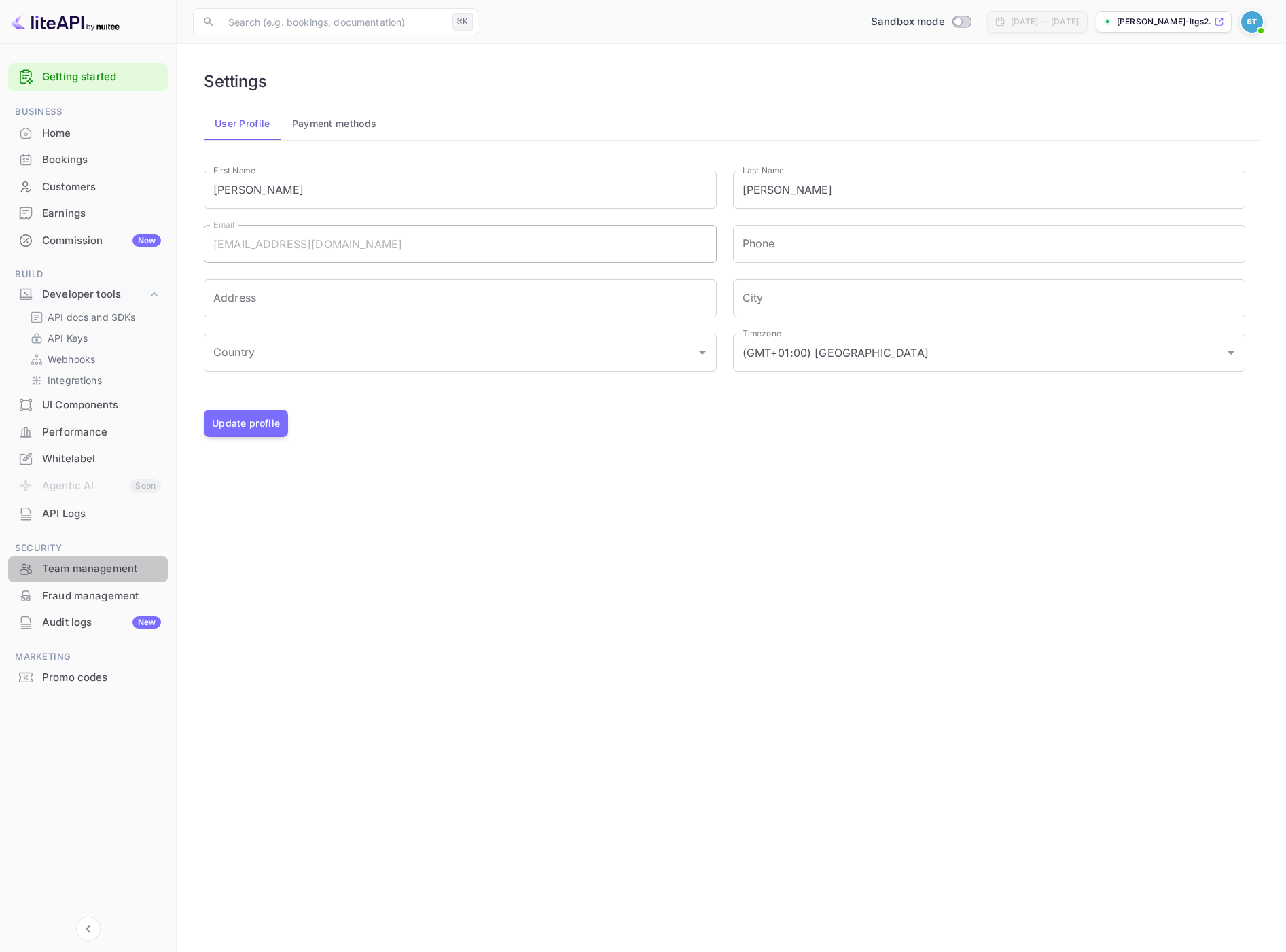
click at [91, 570] on div "Team management" at bounding box center [101, 569] width 119 height 15
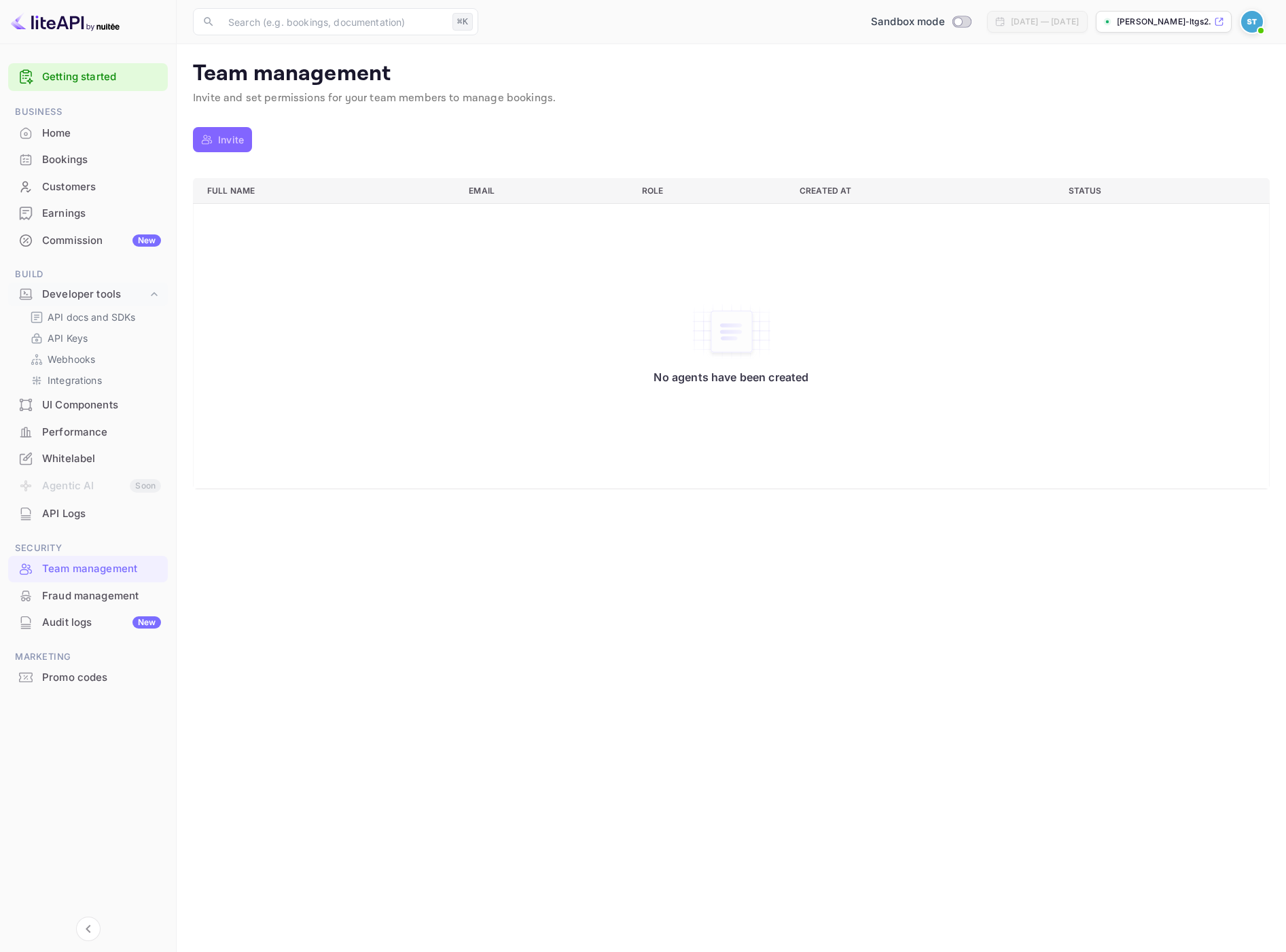
click at [215, 141] on button "Invite" at bounding box center [222, 139] width 59 height 25
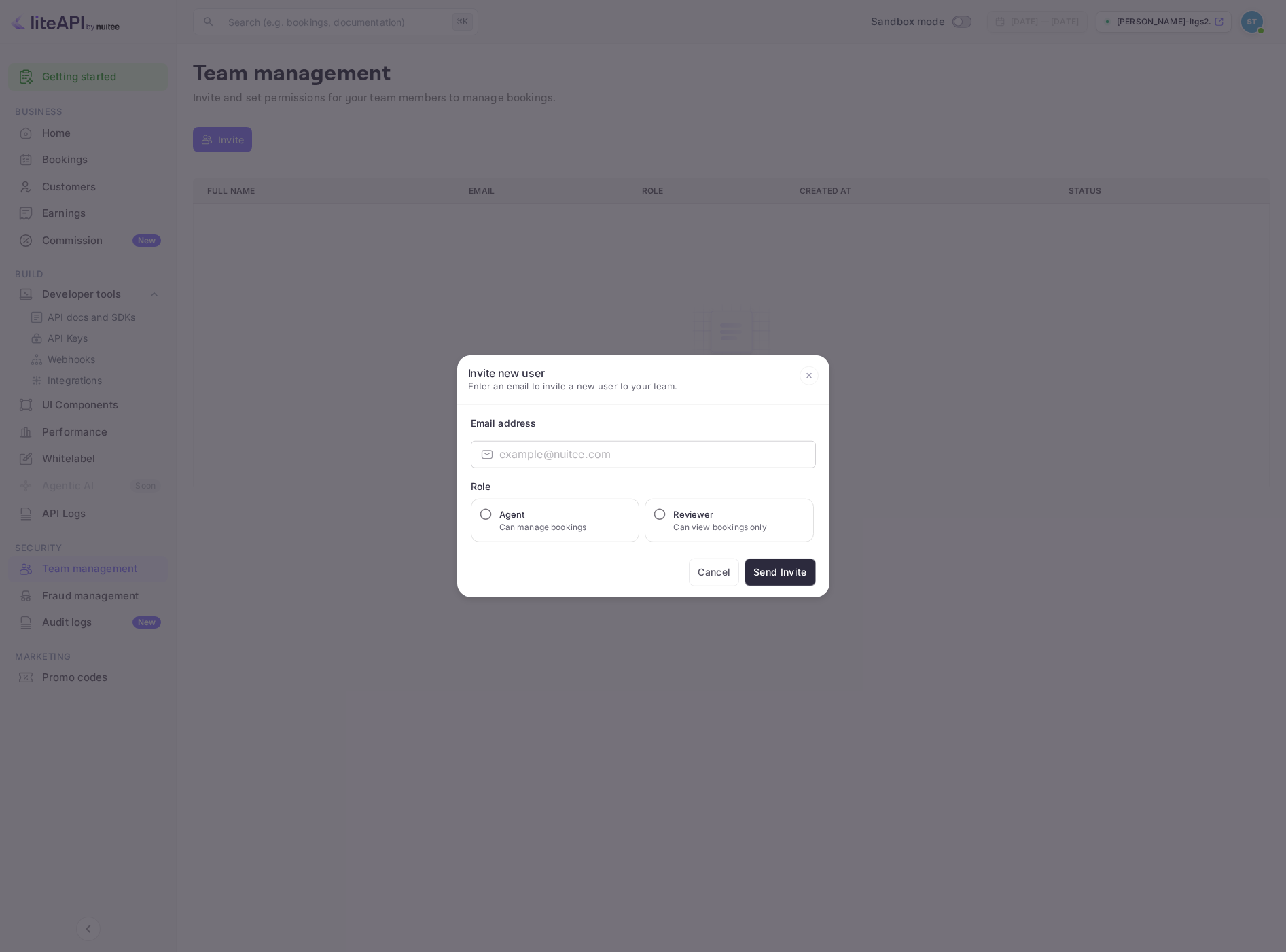
click at [558, 154] on div at bounding box center [643, 476] width 1286 height 952
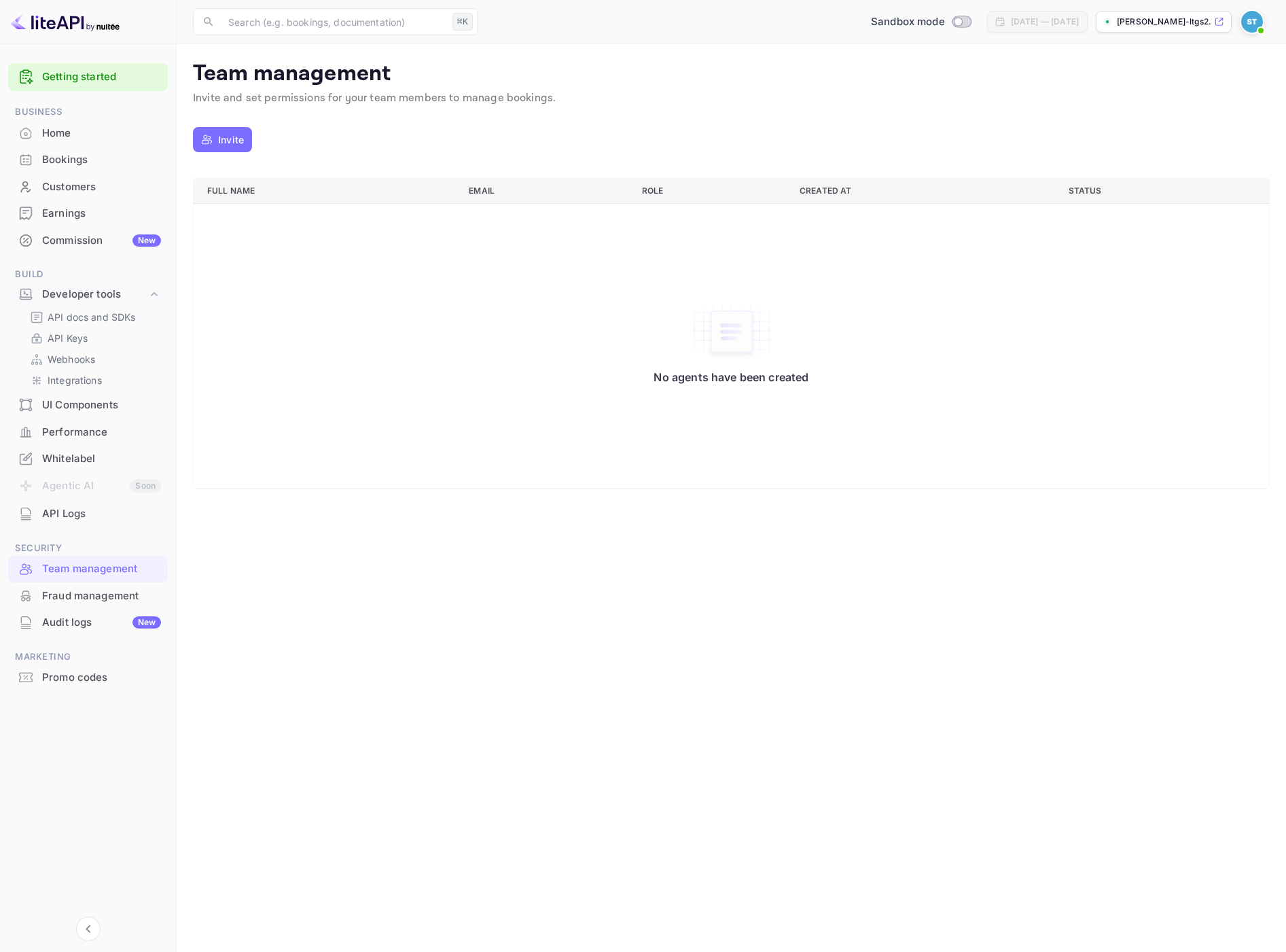
click at [222, 133] on p "Invite" at bounding box center [230, 139] width 26 height 15
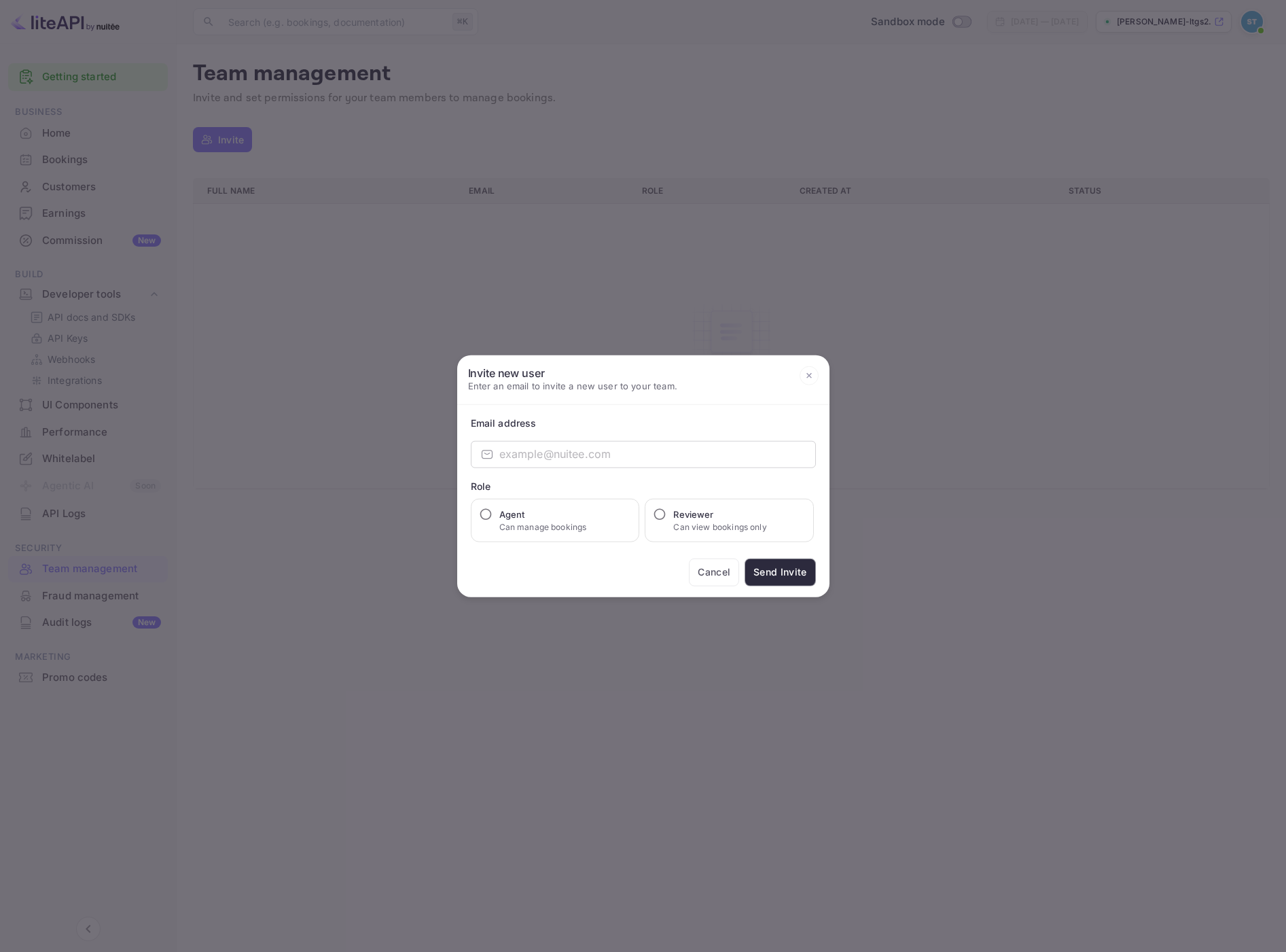
click at [722, 305] on div at bounding box center [643, 476] width 1286 height 952
